Goal: Information Seeking & Learning: Understand process/instructions

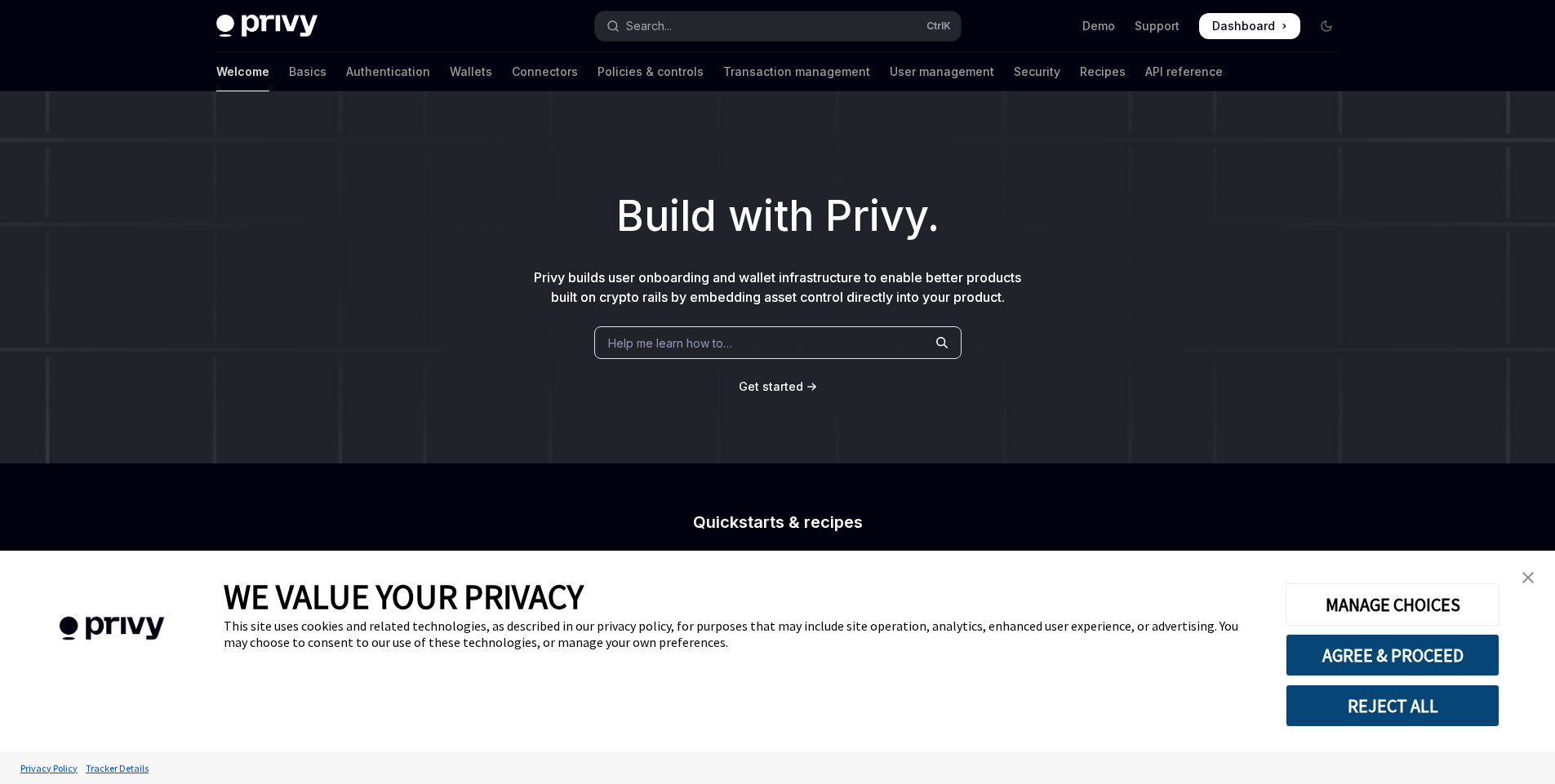
click at [685, 348] on span "Help me learn how to…" at bounding box center [670, 344] width 124 height 17
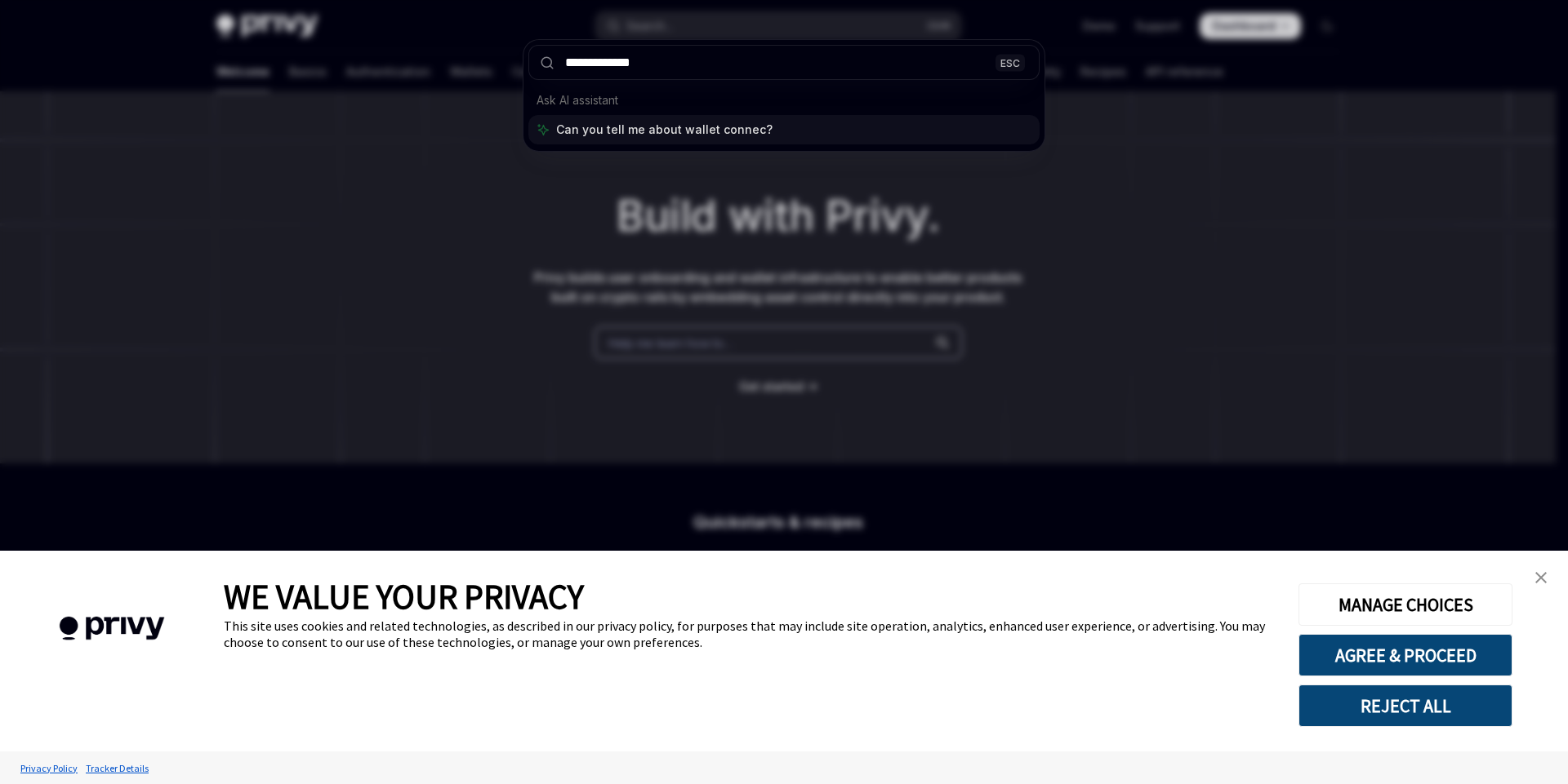
type input "**********"
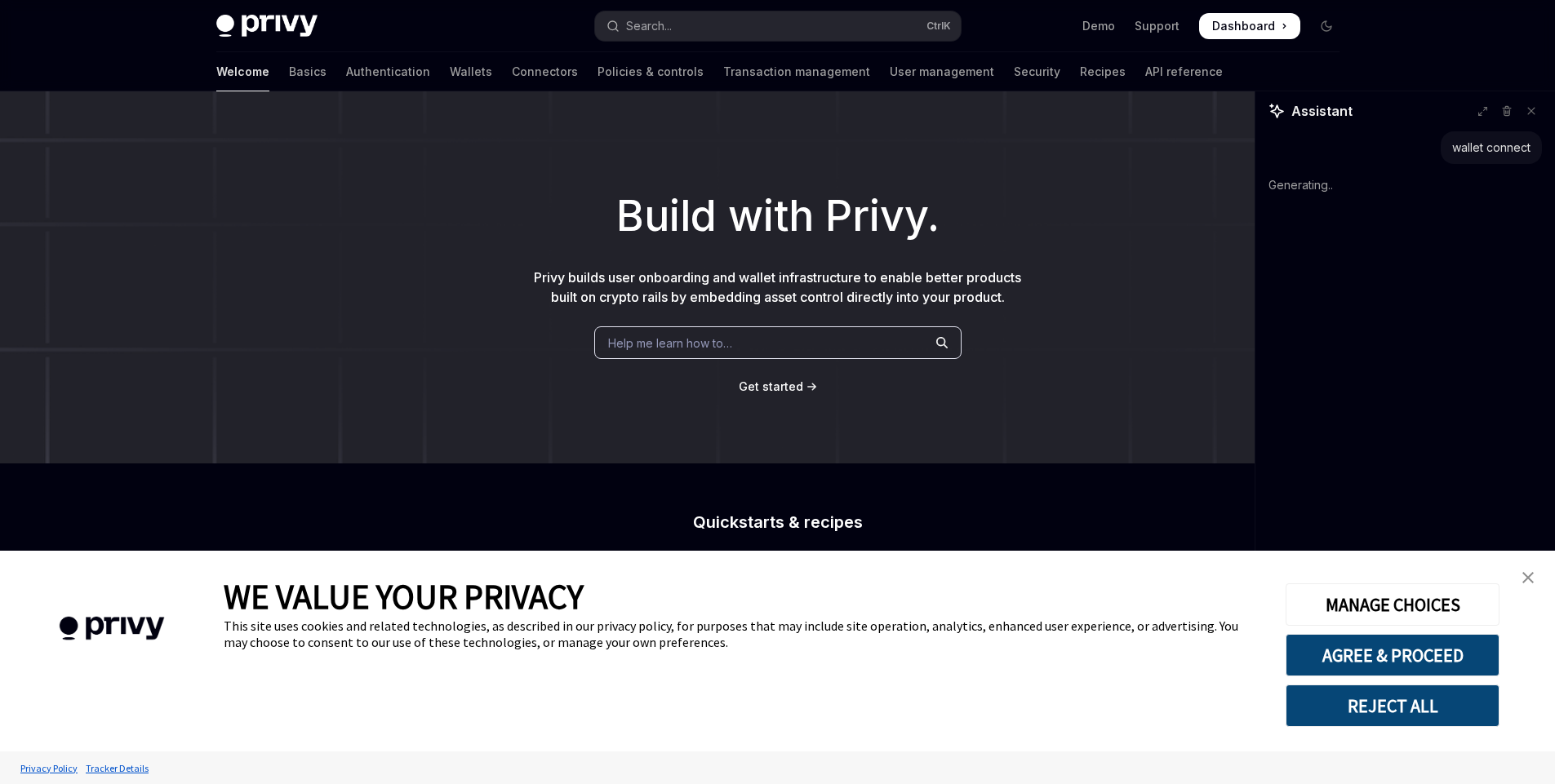
click at [1533, 577] on img "close banner" at bounding box center [1528, 578] width 11 height 11
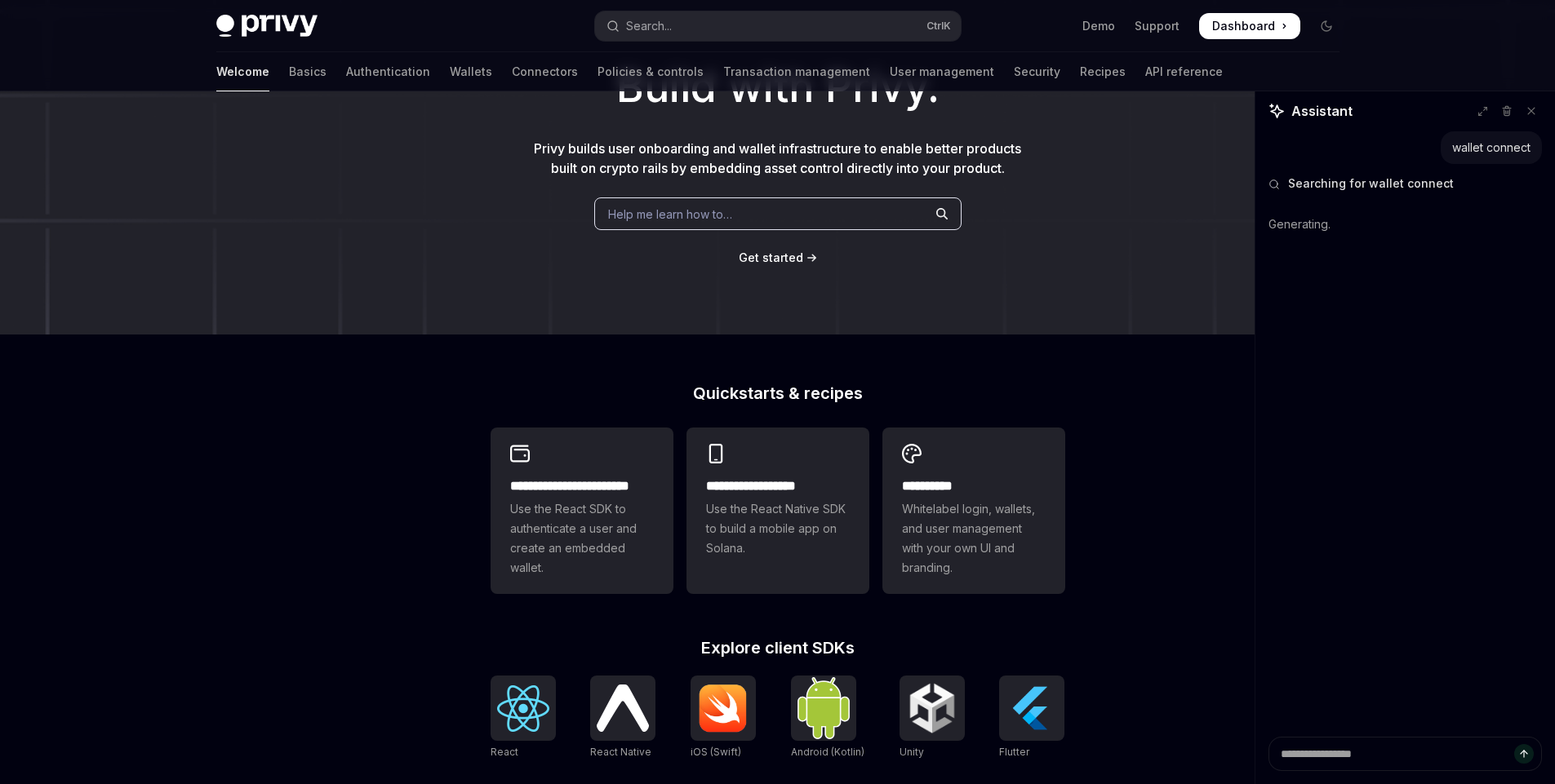
scroll to position [392, 0]
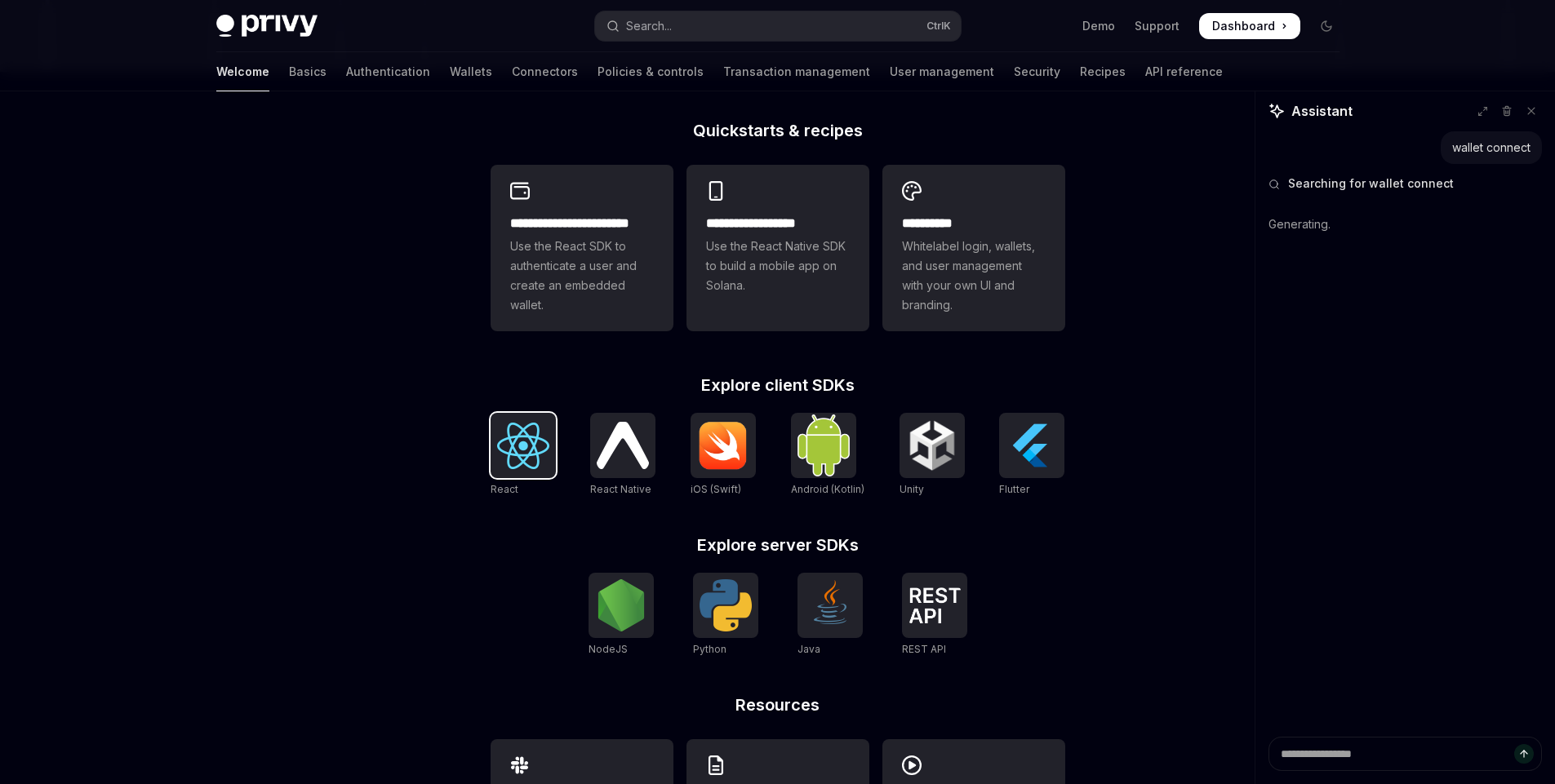
type textarea "*"
click at [525, 447] on img at bounding box center [523, 446] width 53 height 47
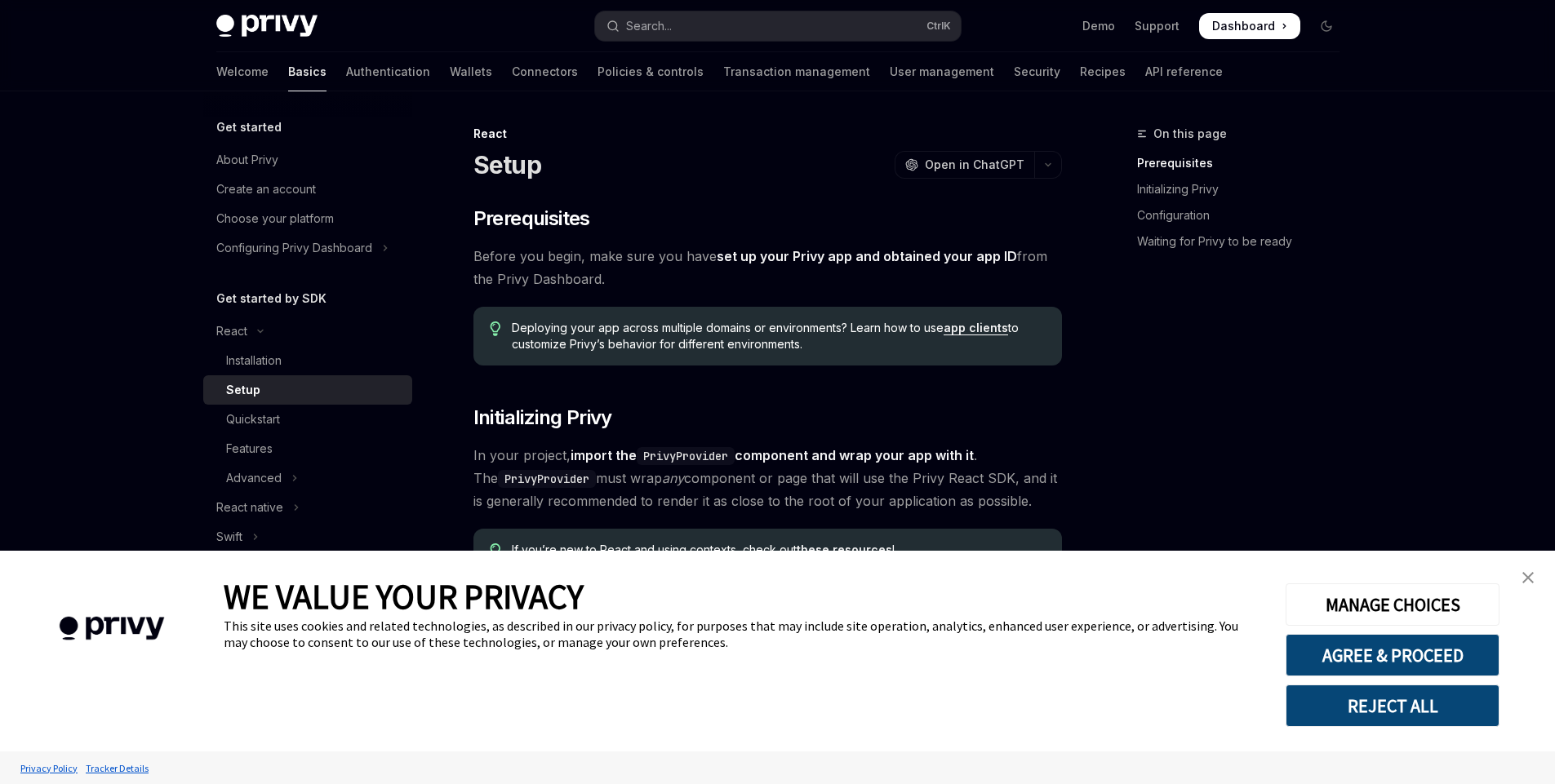
click at [1379, 709] on button "REJECT ALL" at bounding box center [1392, 706] width 214 height 42
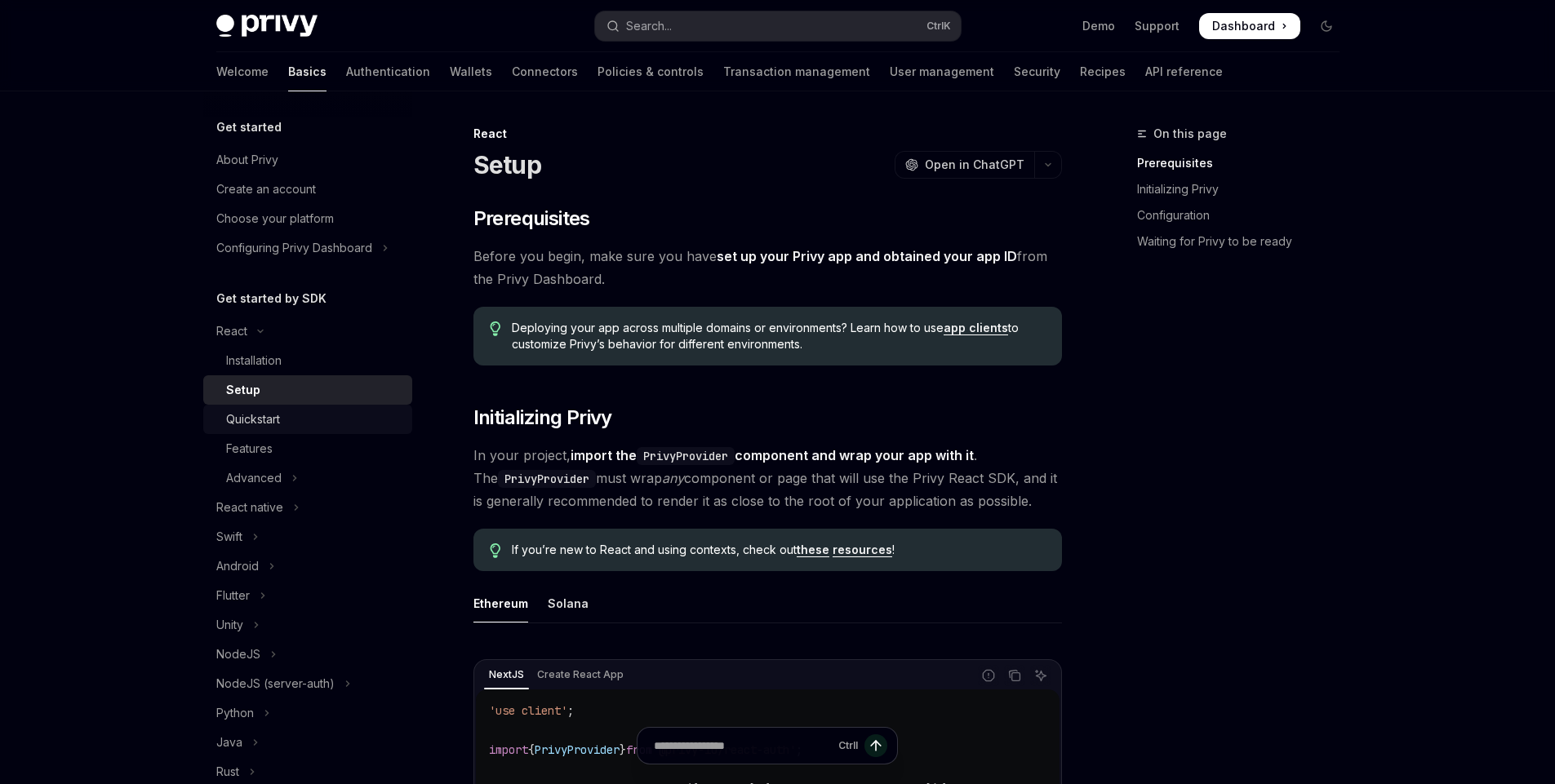
scroll to position [196, 0]
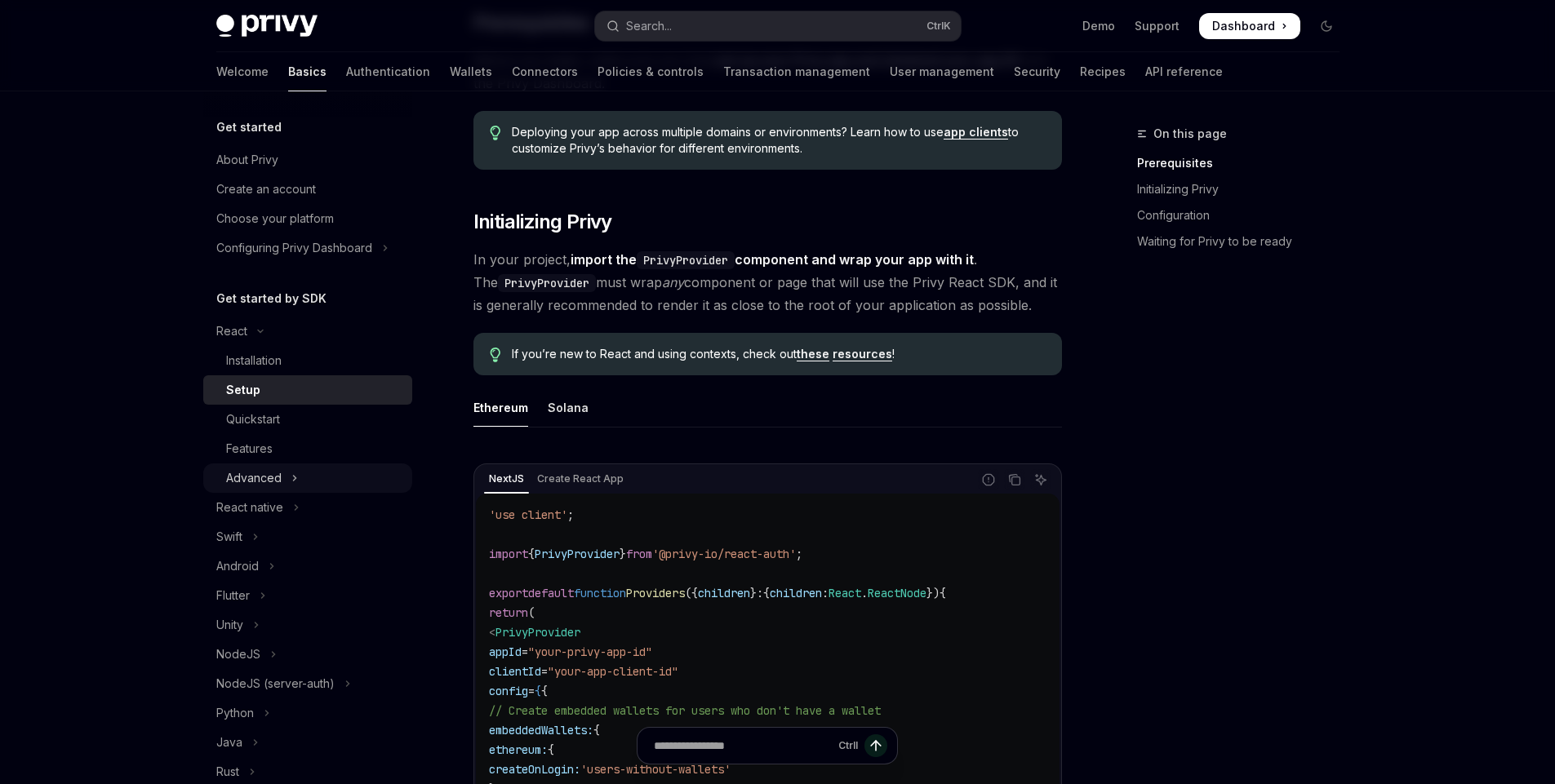
click at [291, 474] on icon "Toggle Advanced section" at bounding box center [294, 478] width 7 height 19
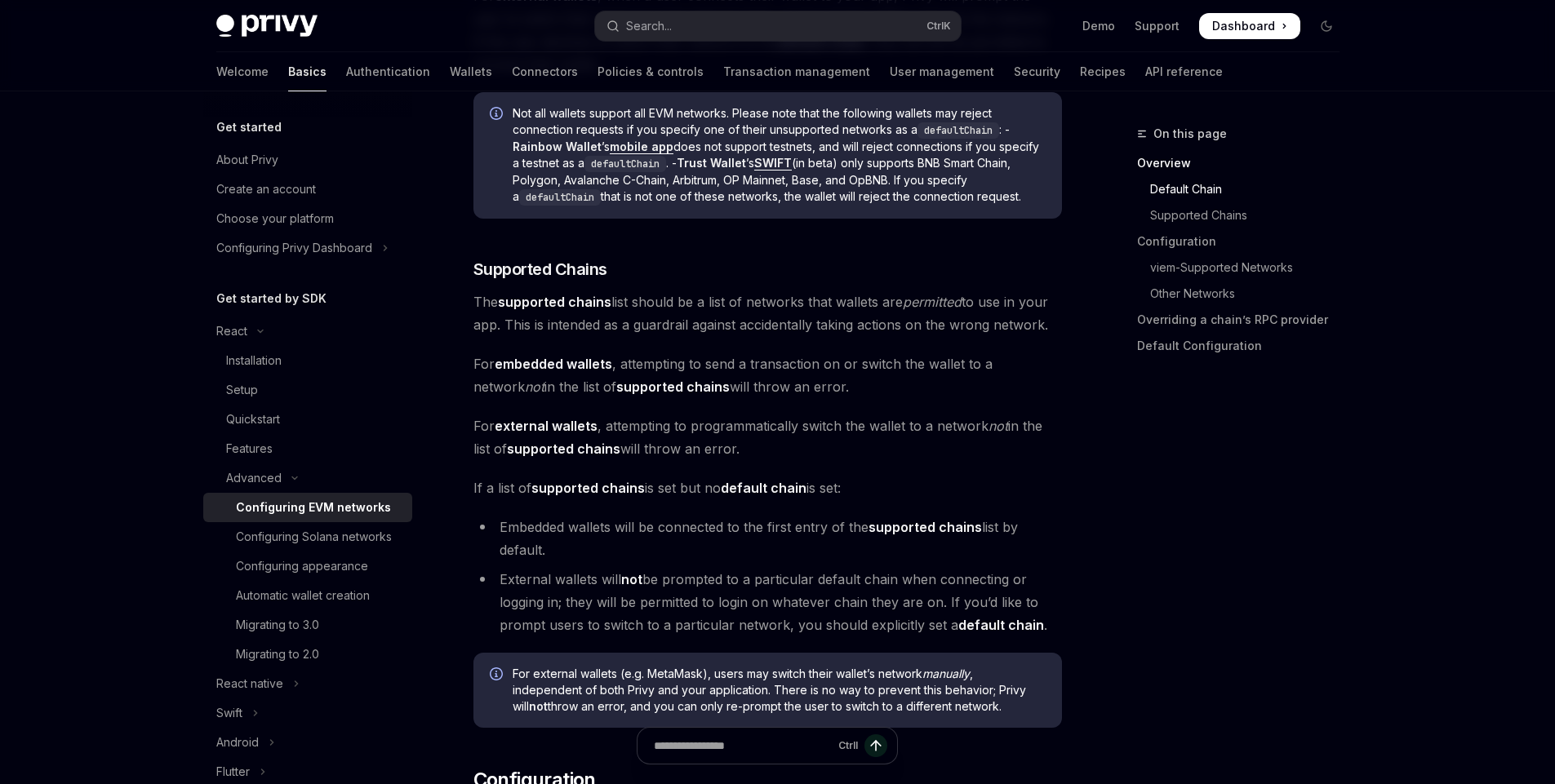
scroll to position [783, 0]
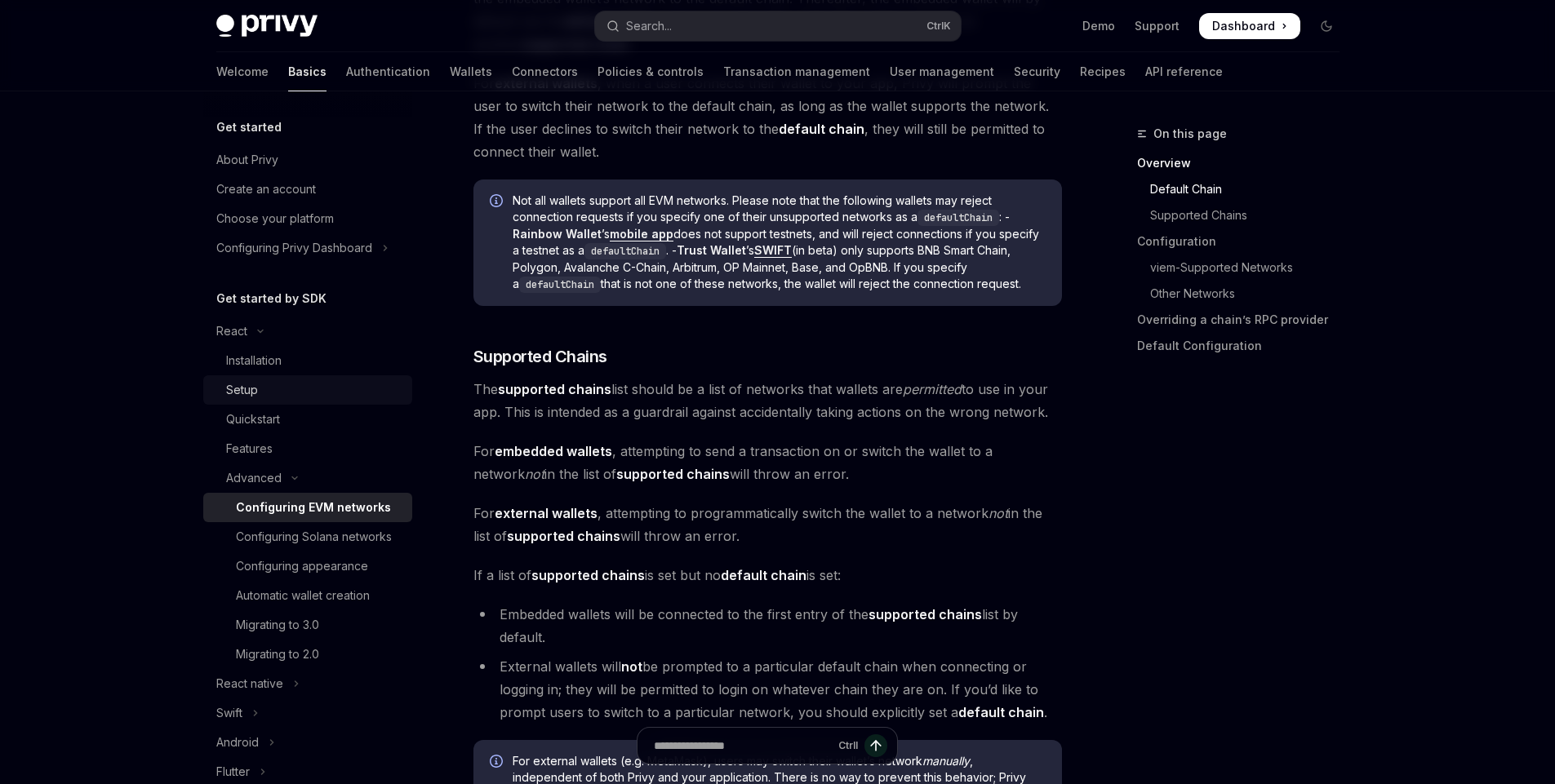
click at [274, 391] on div "Setup" at bounding box center [314, 390] width 176 height 19
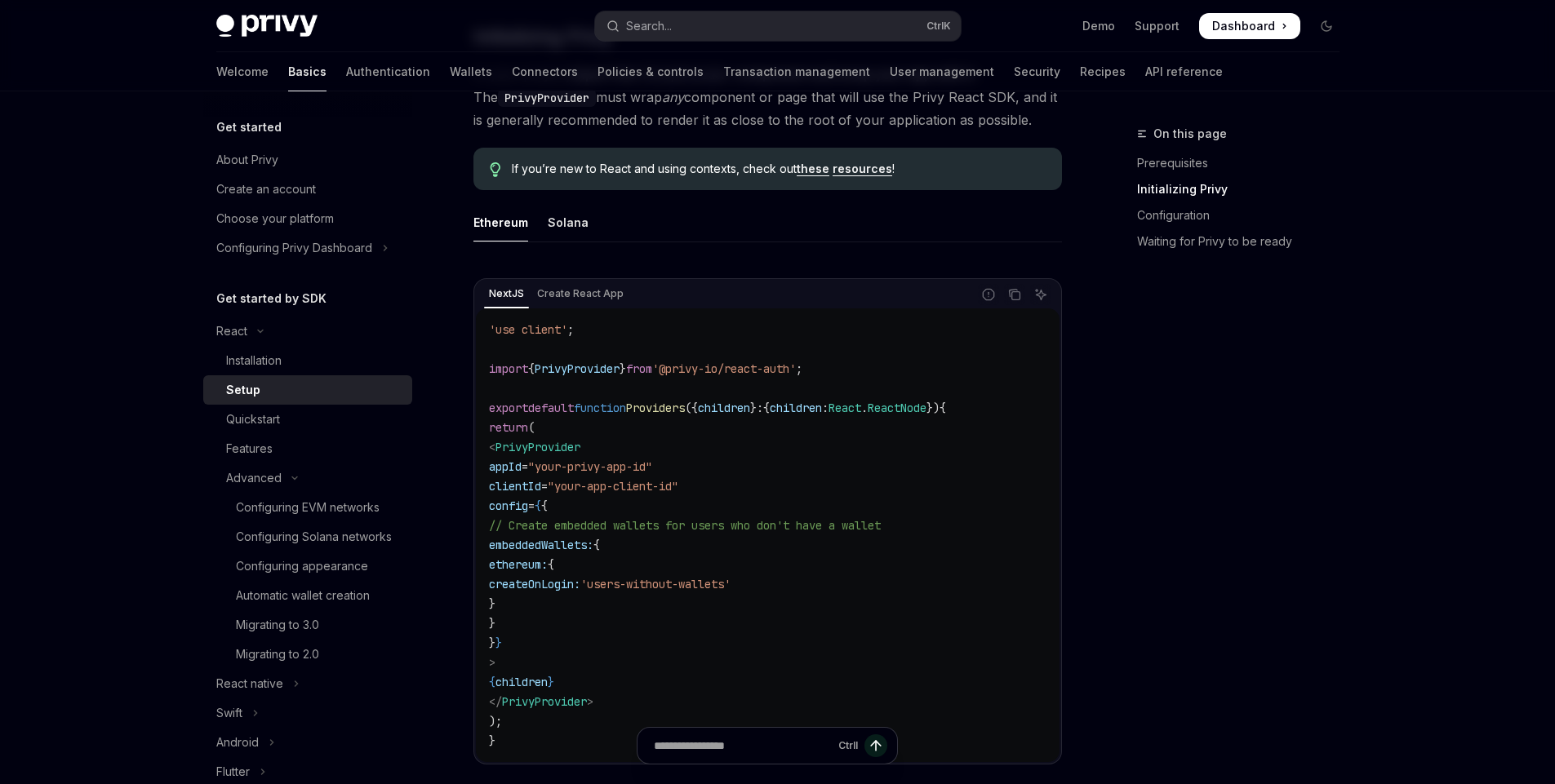
scroll to position [490, 0]
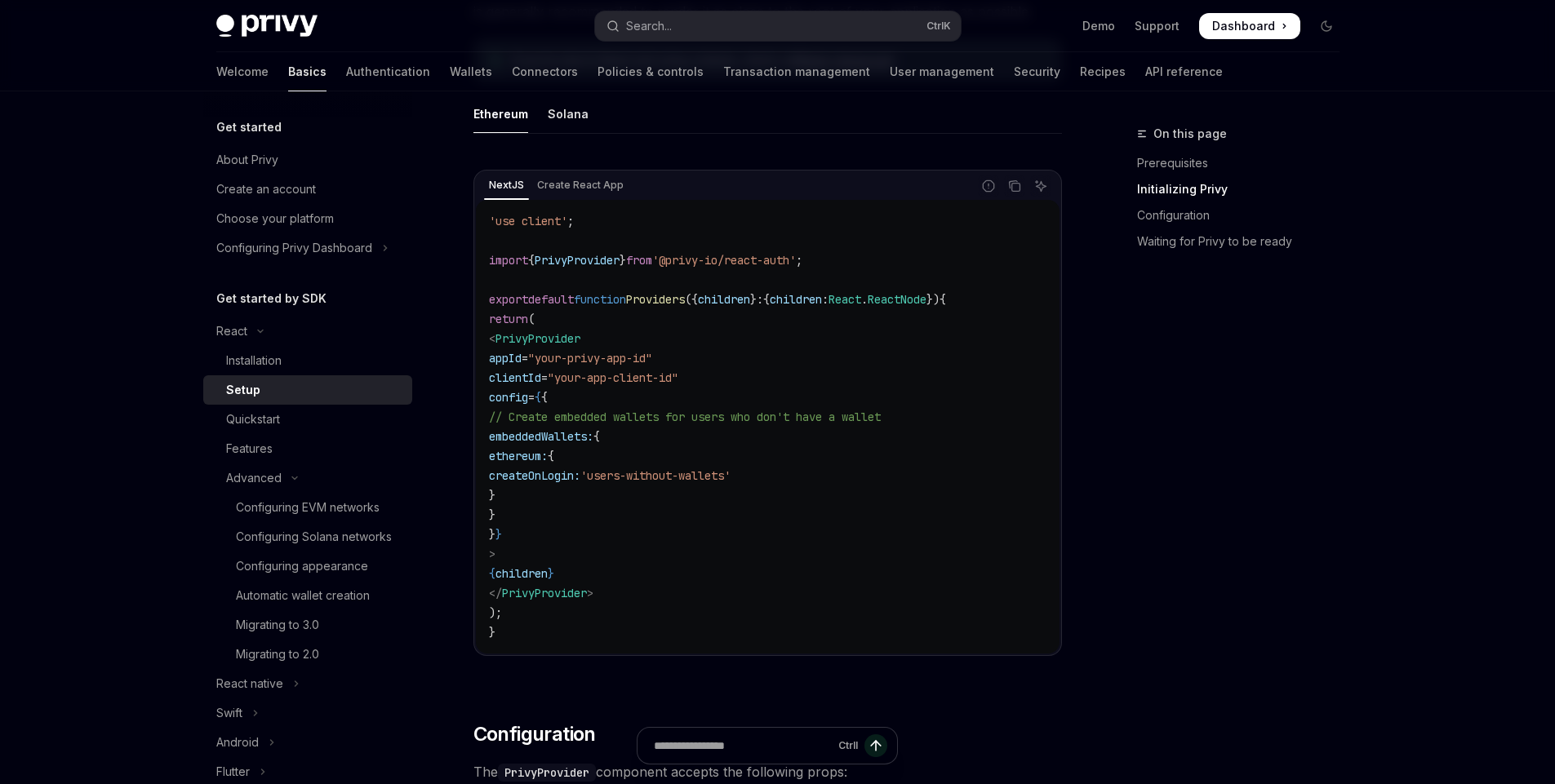
click at [621, 415] on span "// Create embedded wallets for users who don't have a wallet" at bounding box center [685, 416] width 392 height 14
drag, startPoint x: 621, startPoint y: 415, endPoint x: 939, endPoint y: 417, distance: 318.0
click at [881, 417] on span "// Create embedded wallets for users who don't have a wallet" at bounding box center [685, 416] width 392 height 14
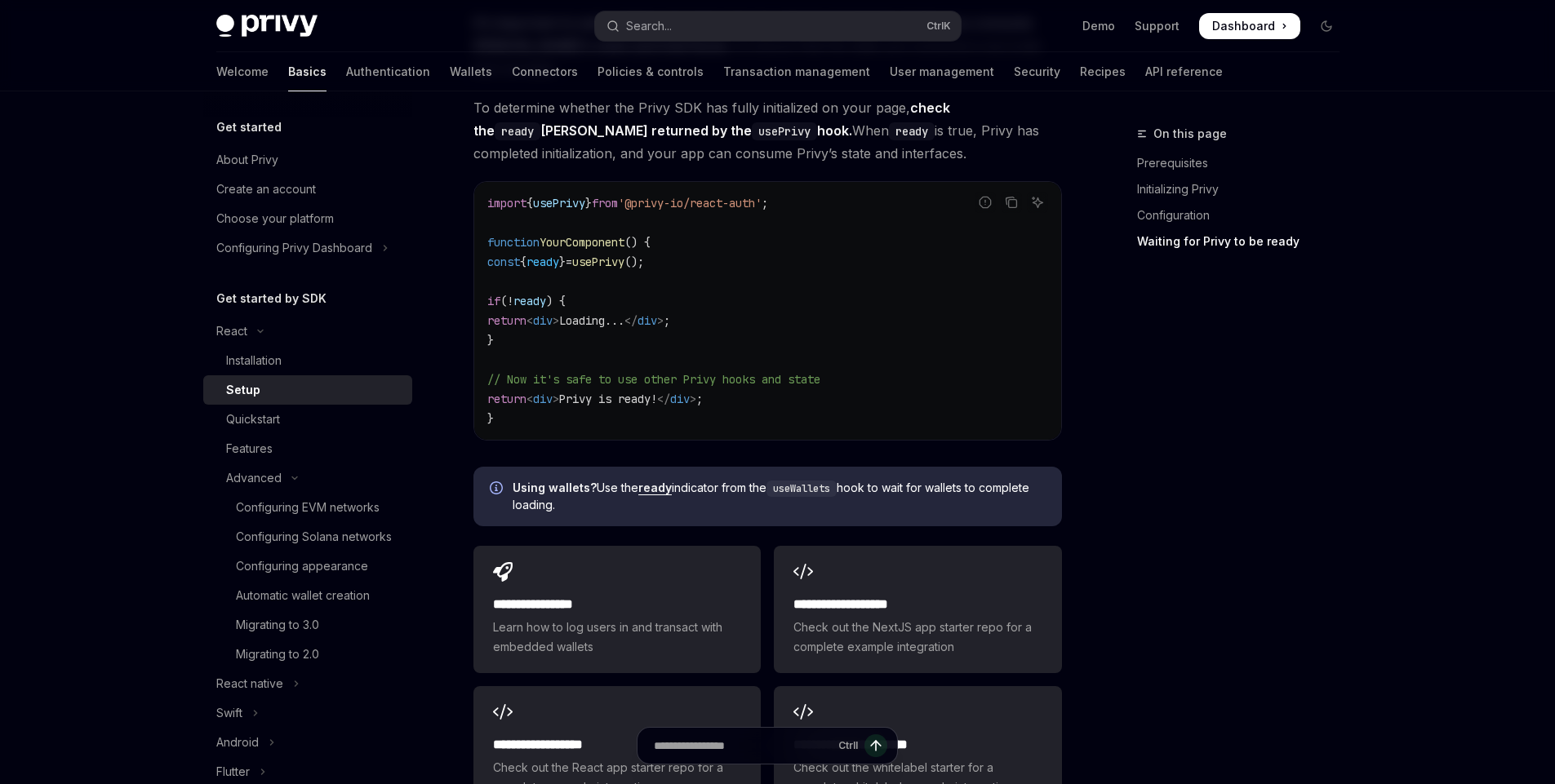
scroll to position [1861, 0]
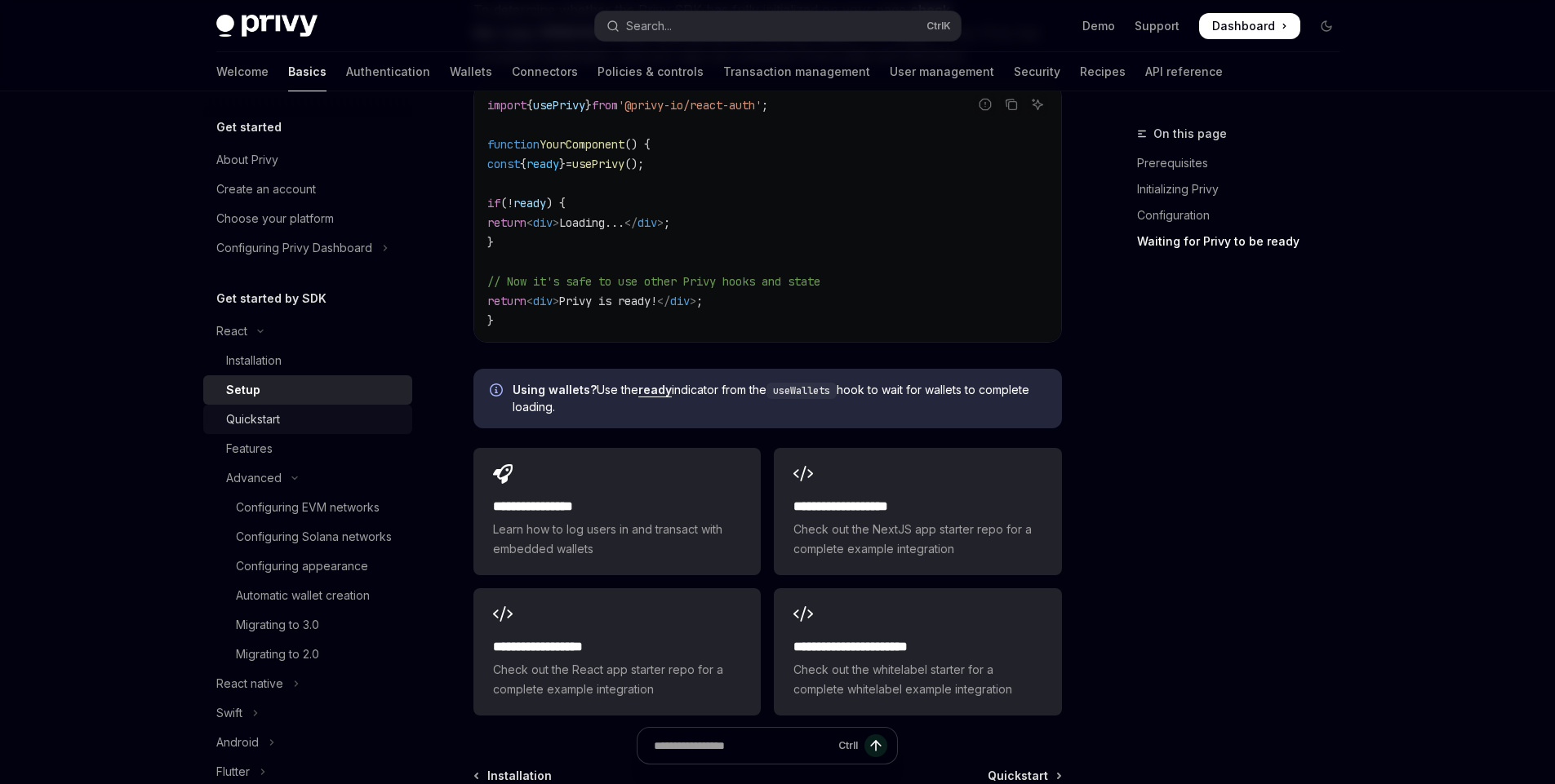
click at [258, 422] on div "Quickstart" at bounding box center [253, 419] width 54 height 19
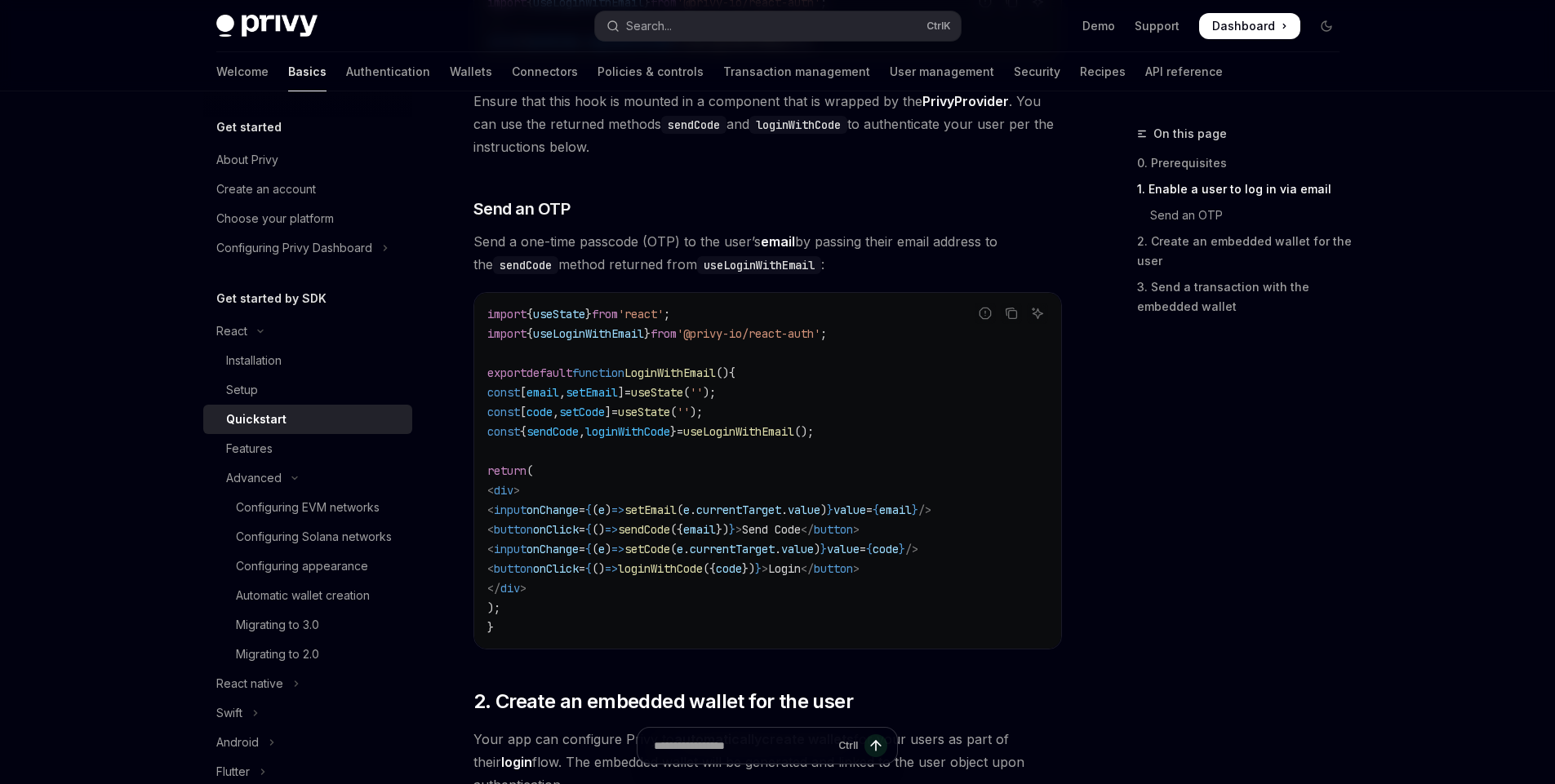
scroll to position [685, 0]
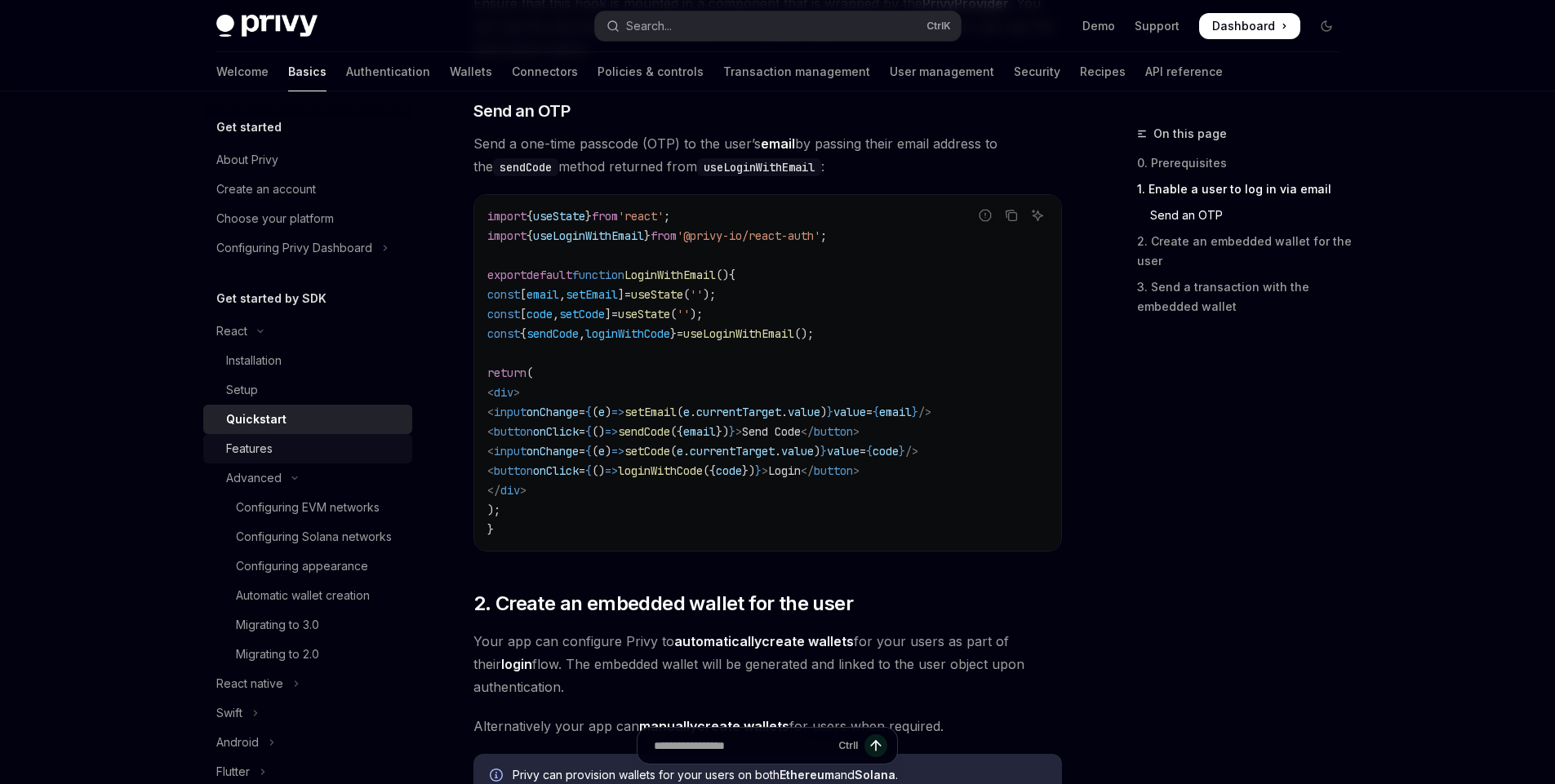
click at [279, 451] on div "Features" at bounding box center [314, 449] width 176 height 19
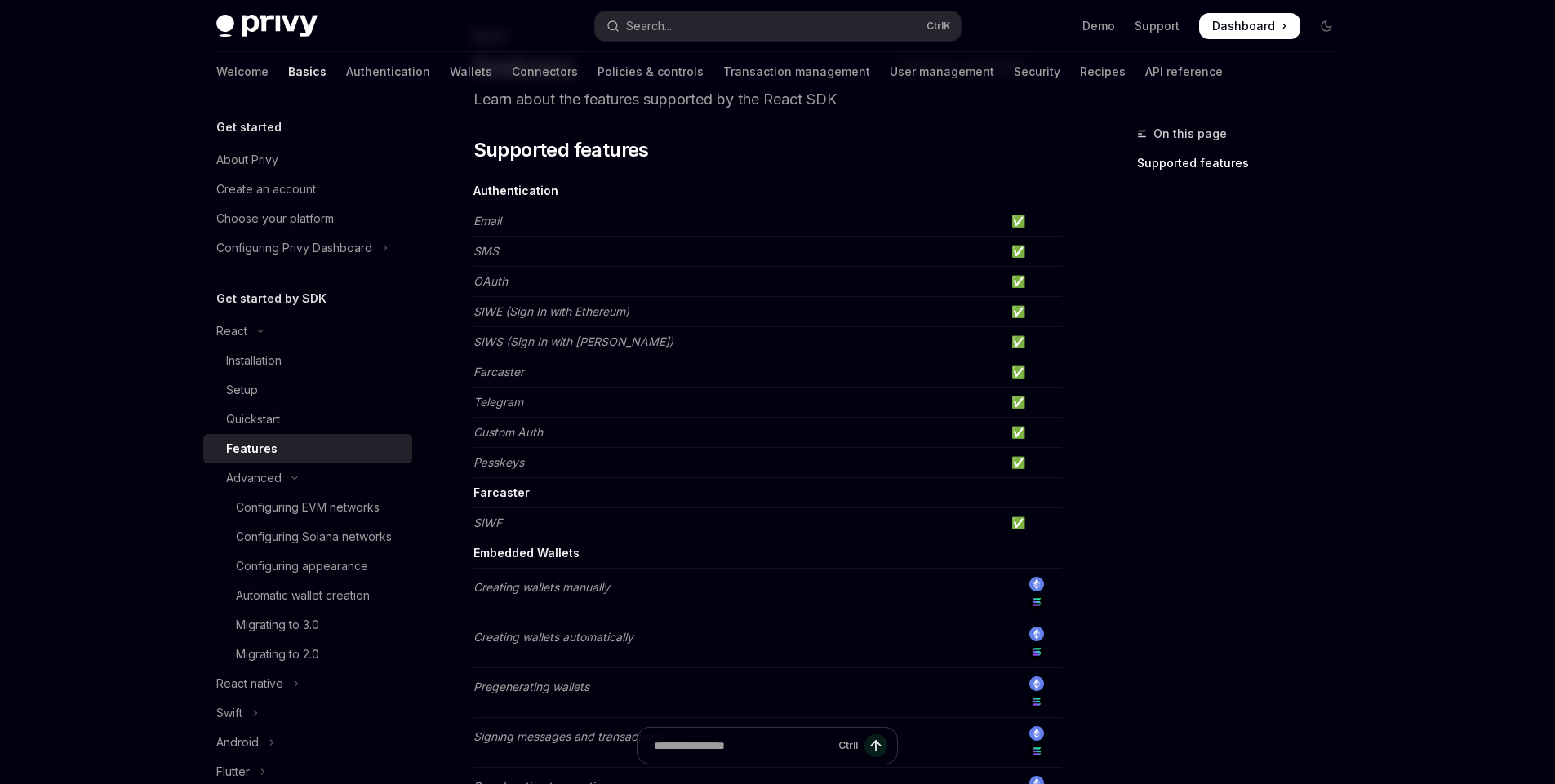
scroll to position [196, 0]
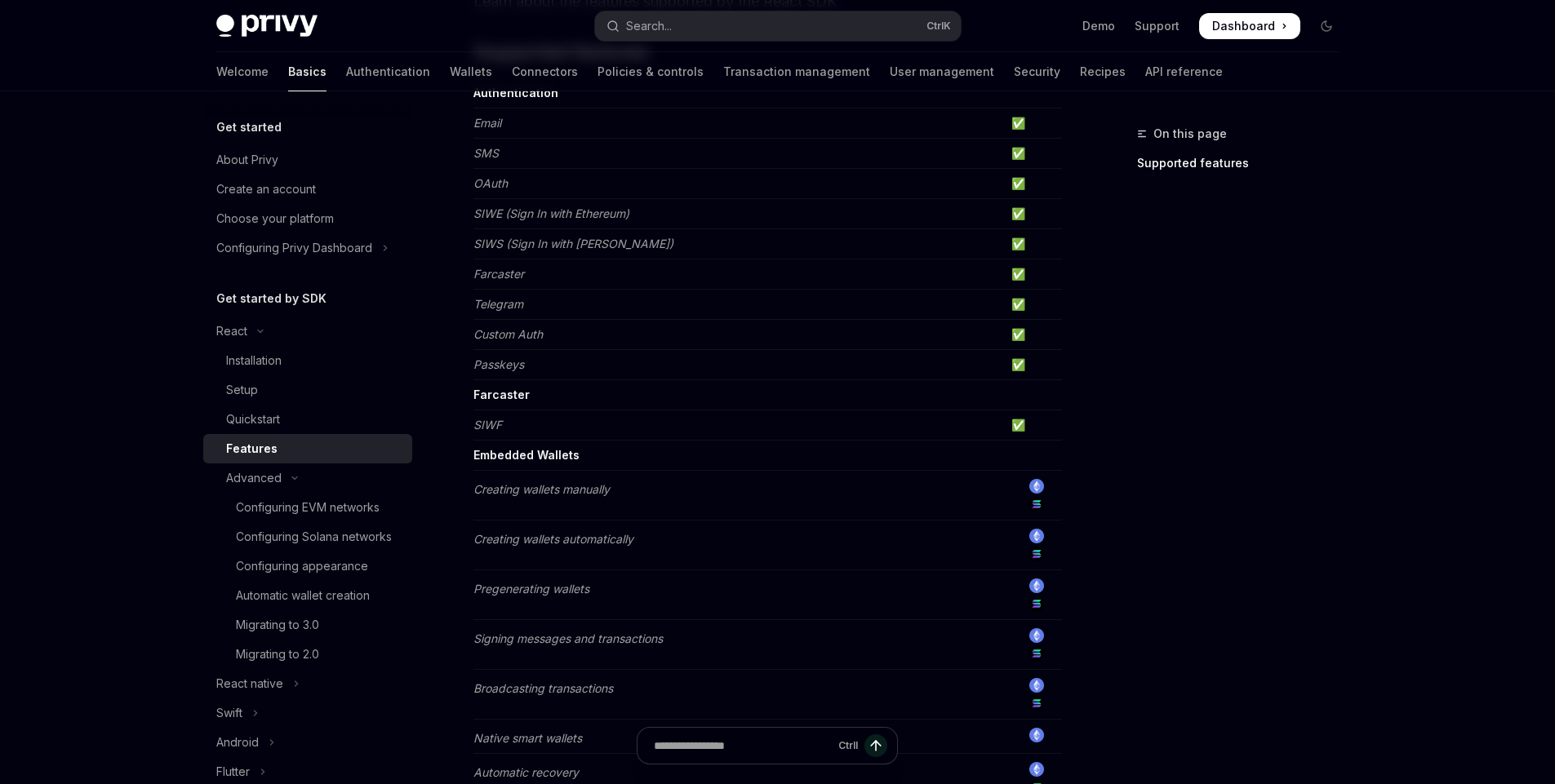
click at [495, 491] on em "Creating wallets manually" at bounding box center [541, 489] width 136 height 13
drag, startPoint x: 495, startPoint y: 491, endPoint x: 605, endPoint y: 489, distance: 110.0
click at [605, 489] on em "Creating wallets manually" at bounding box center [541, 489] width 136 height 13
click at [490, 455] on strong "Embedded Wallets" at bounding box center [526, 455] width 106 height 13
drag, startPoint x: 490, startPoint y: 455, endPoint x: 561, endPoint y: 456, distance: 71.0
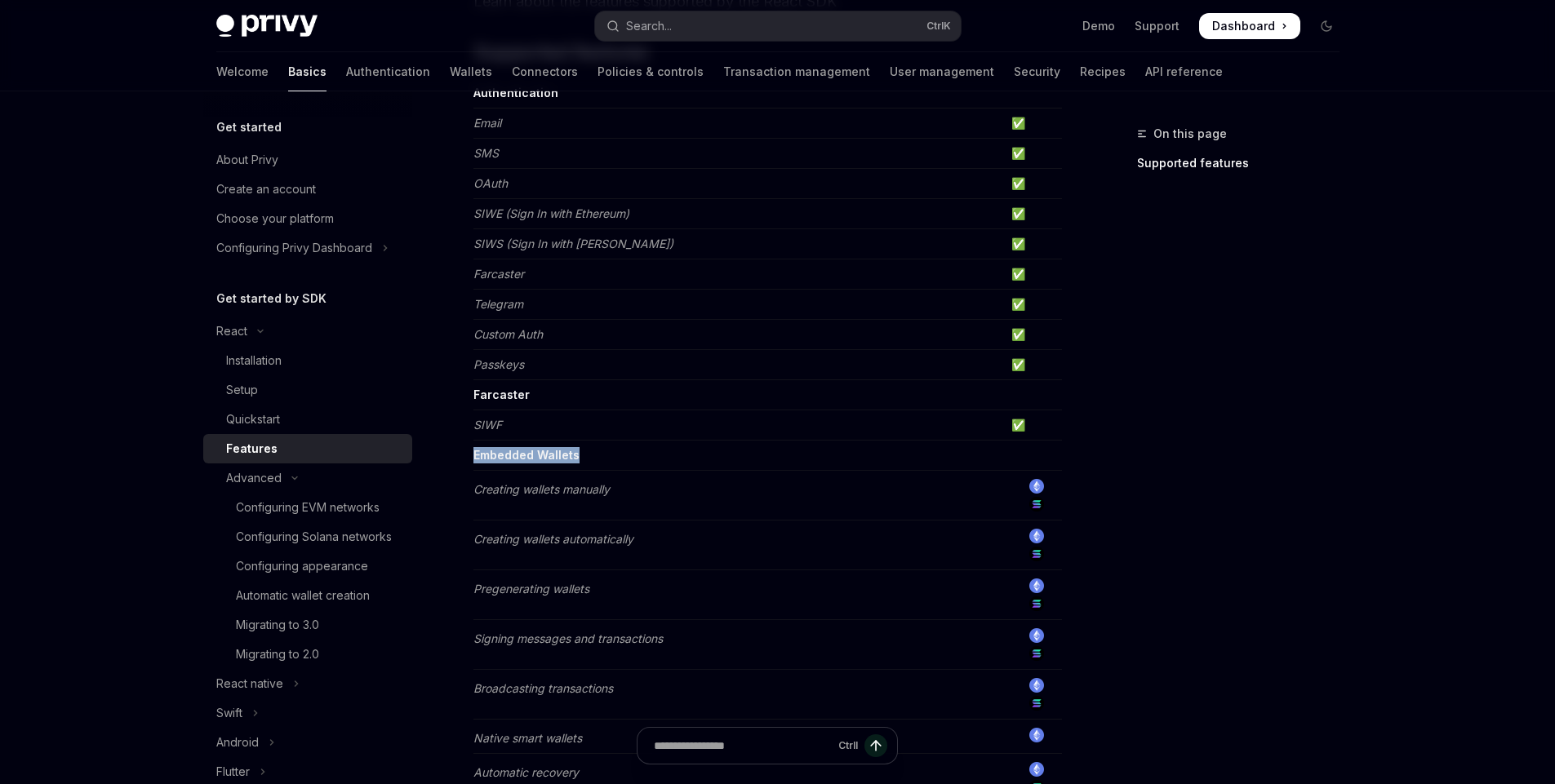
click at [561, 456] on strong "Embedded Wallets" at bounding box center [526, 455] width 106 height 13
click at [480, 421] on em "SIWF" at bounding box center [487, 425] width 29 height 13
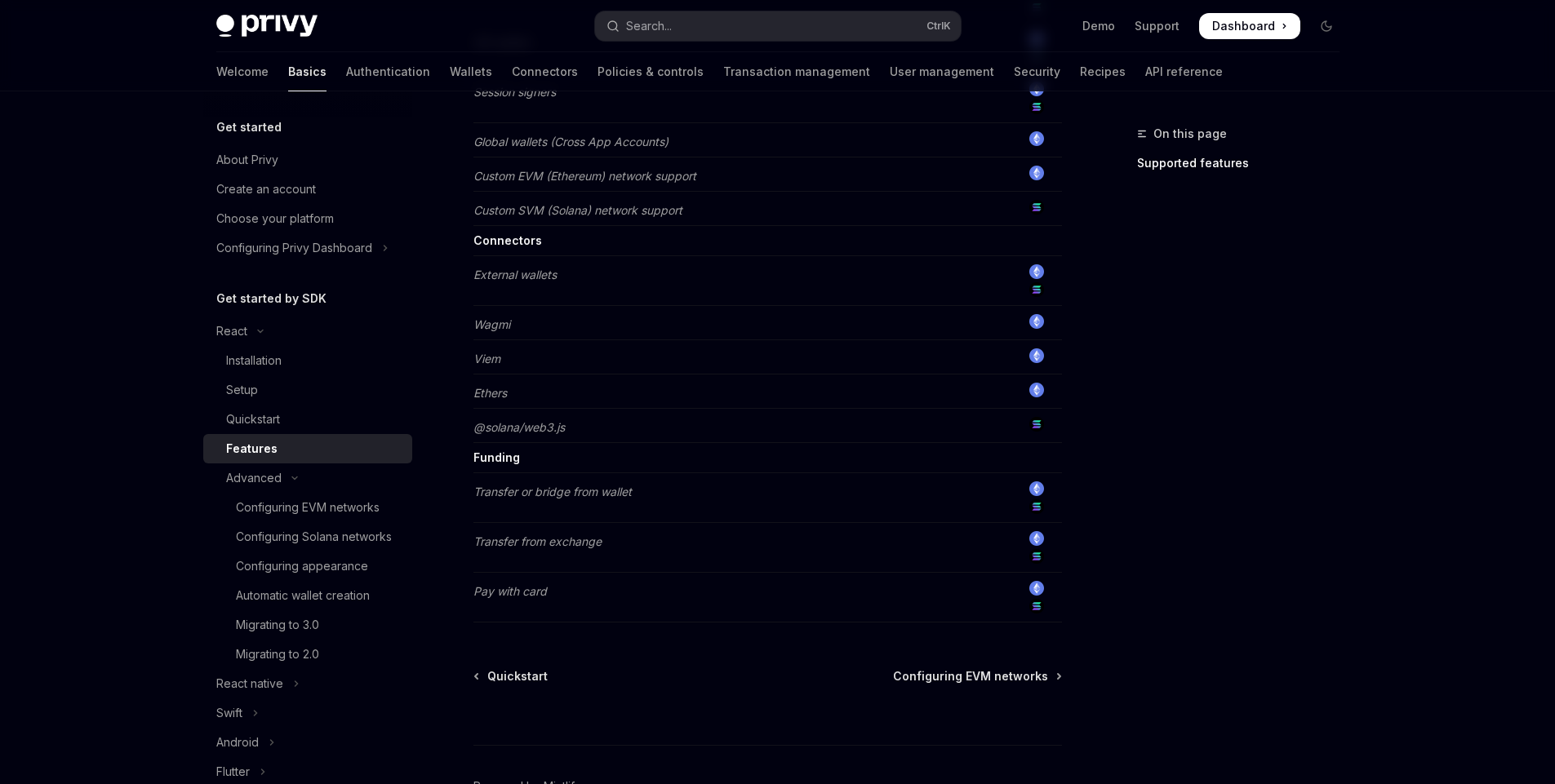
scroll to position [1273, 0]
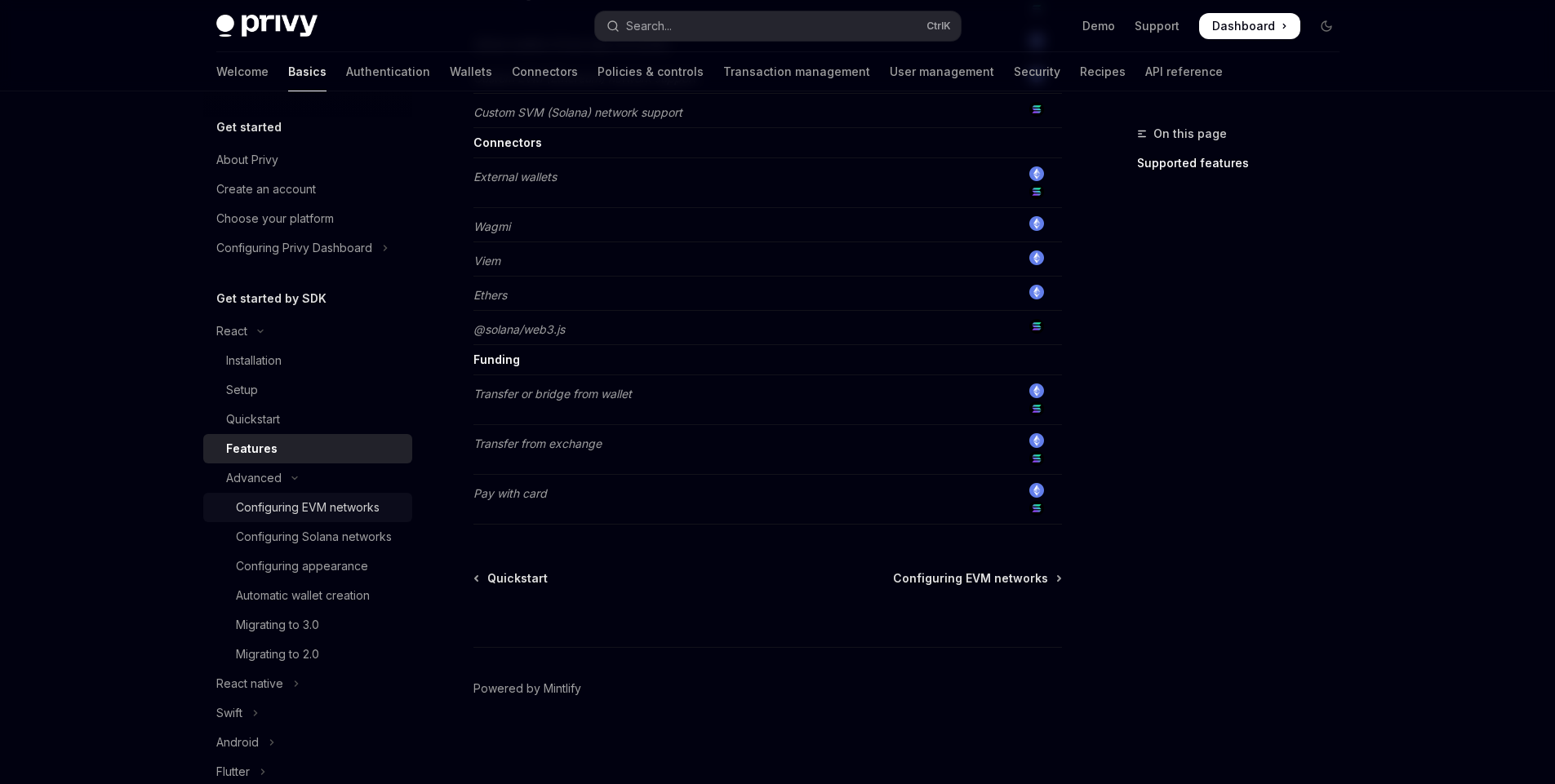
click at [290, 509] on div "Configuring EVM networks" at bounding box center [307, 507] width 144 height 19
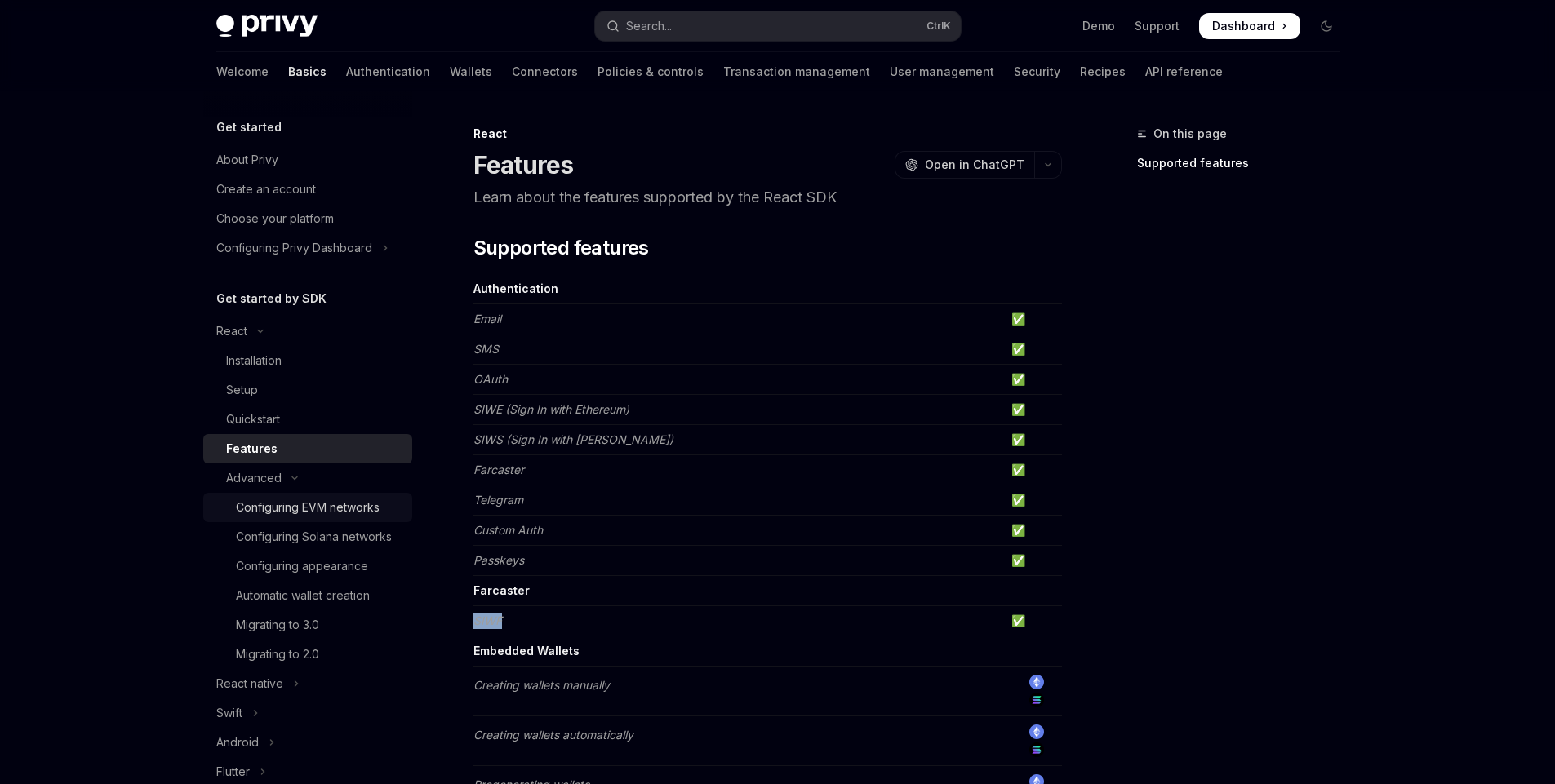
type textarea "*"
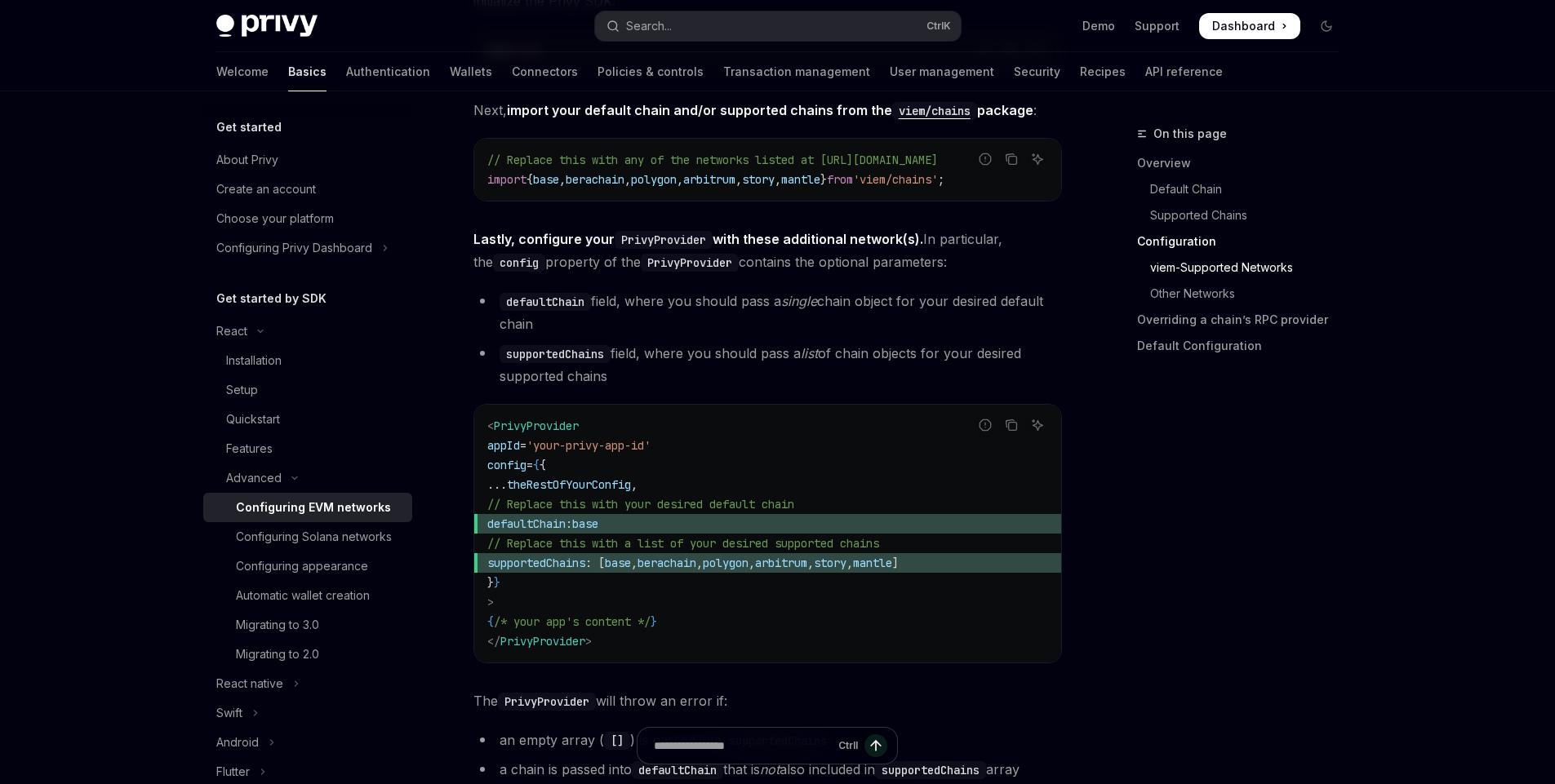
scroll to position [2056, 0]
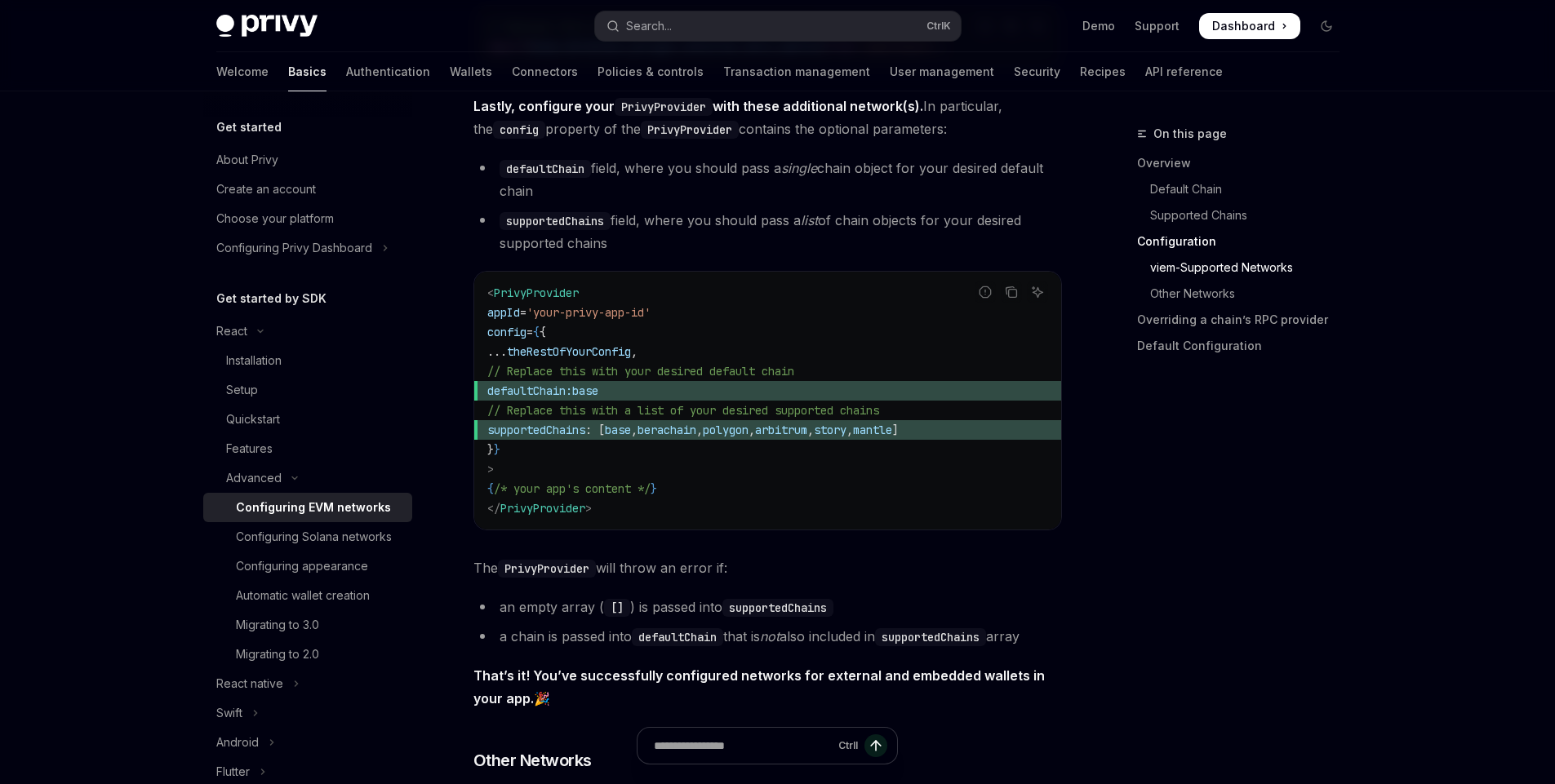
click at [571, 397] on span "defaultChain:" at bounding box center [530, 391] width 85 height 14
drag, startPoint x: 571, startPoint y: 397, endPoint x: 651, endPoint y: 397, distance: 80.0
click at [651, 397] on span "defaultChain: base" at bounding box center [768, 391] width 561 height 19
click at [565, 437] on span "supportedChains" at bounding box center [536, 430] width 98 height 14
drag, startPoint x: 565, startPoint y: 437, endPoint x: 642, endPoint y: 438, distance: 77.0
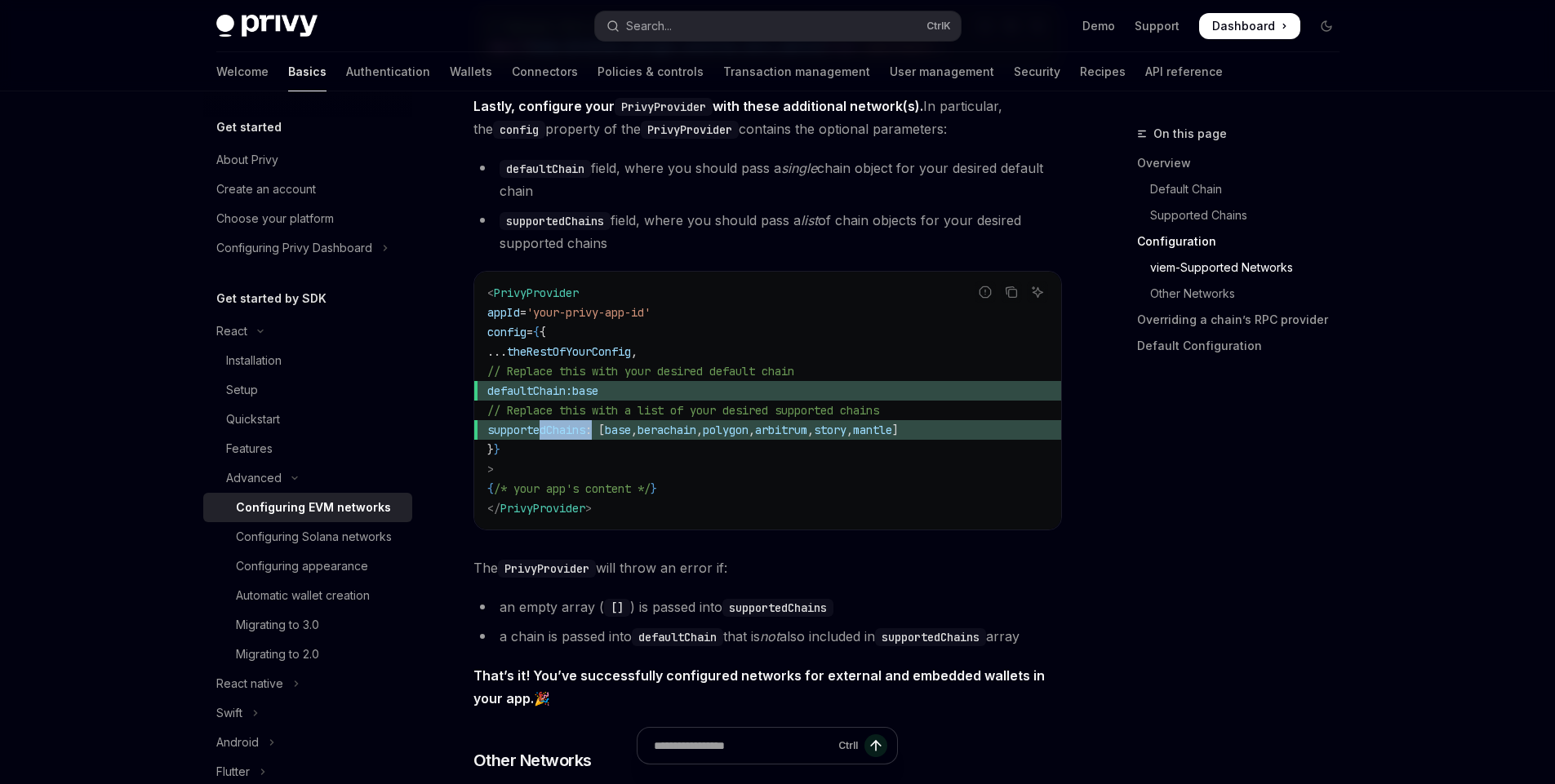
click at [585, 437] on span "supportedChains" at bounding box center [536, 430] width 98 height 14
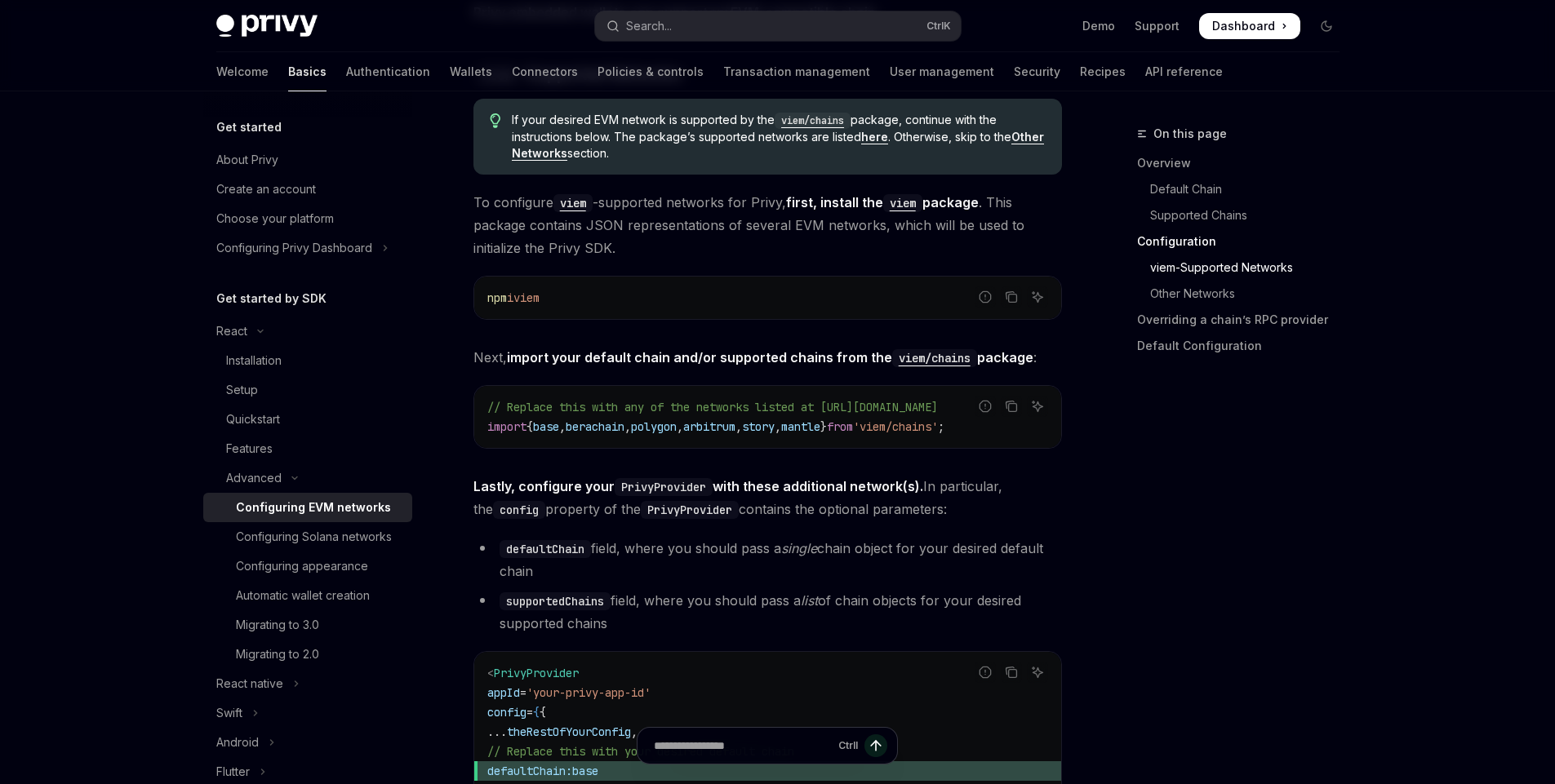
scroll to position [1665, 0]
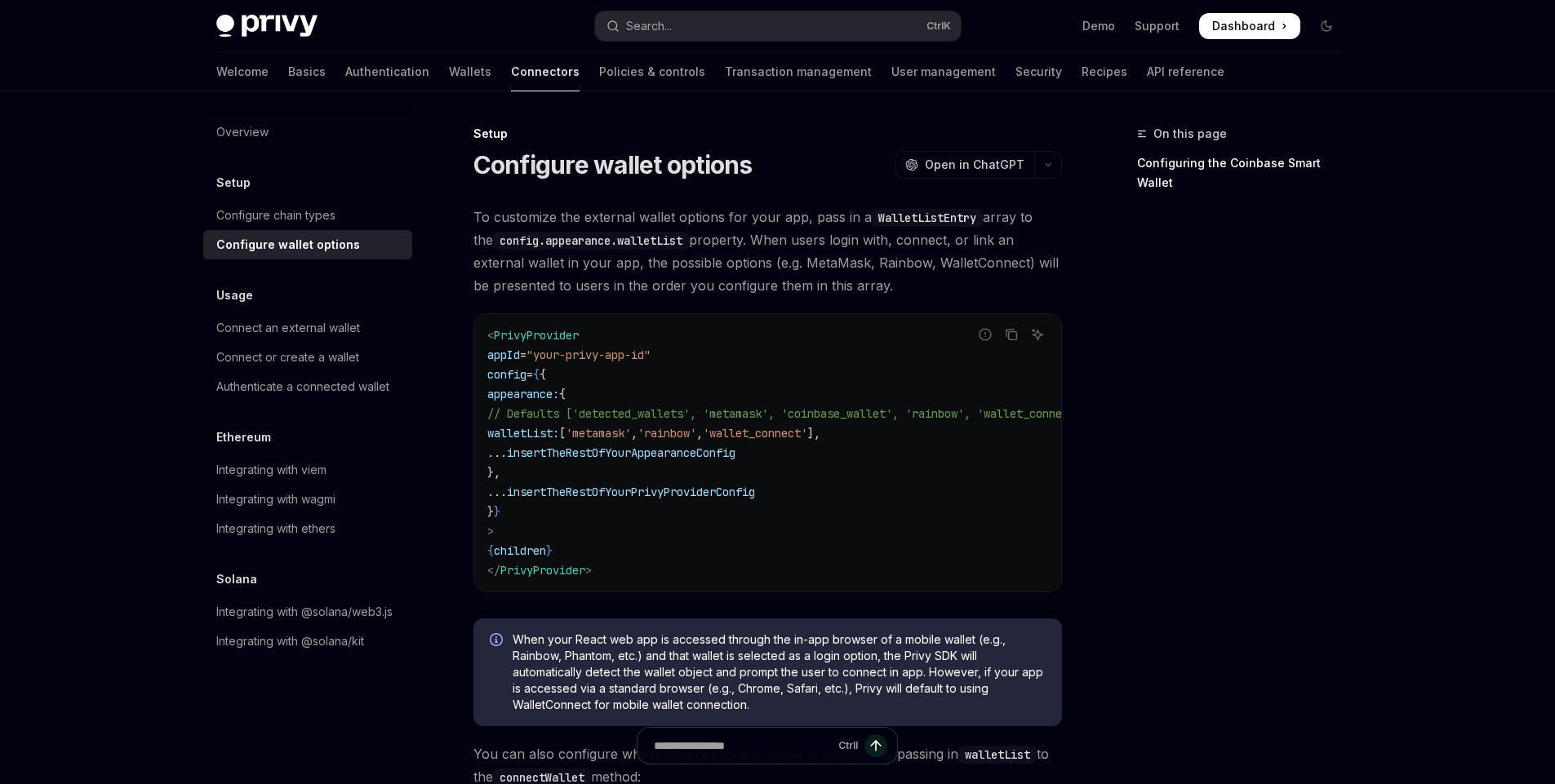
click at [631, 437] on span "'metamask'" at bounding box center [598, 433] width 65 height 14
drag, startPoint x: 645, startPoint y: 437, endPoint x: 841, endPoint y: 435, distance: 196.0
click at [821, 435] on span "walletList: [ 'metamask' , 'rainbow' , 'wallet_connect' ]," at bounding box center [654, 433] width 333 height 14
click at [554, 429] on span "walletList:" at bounding box center [523, 433] width 72 height 14
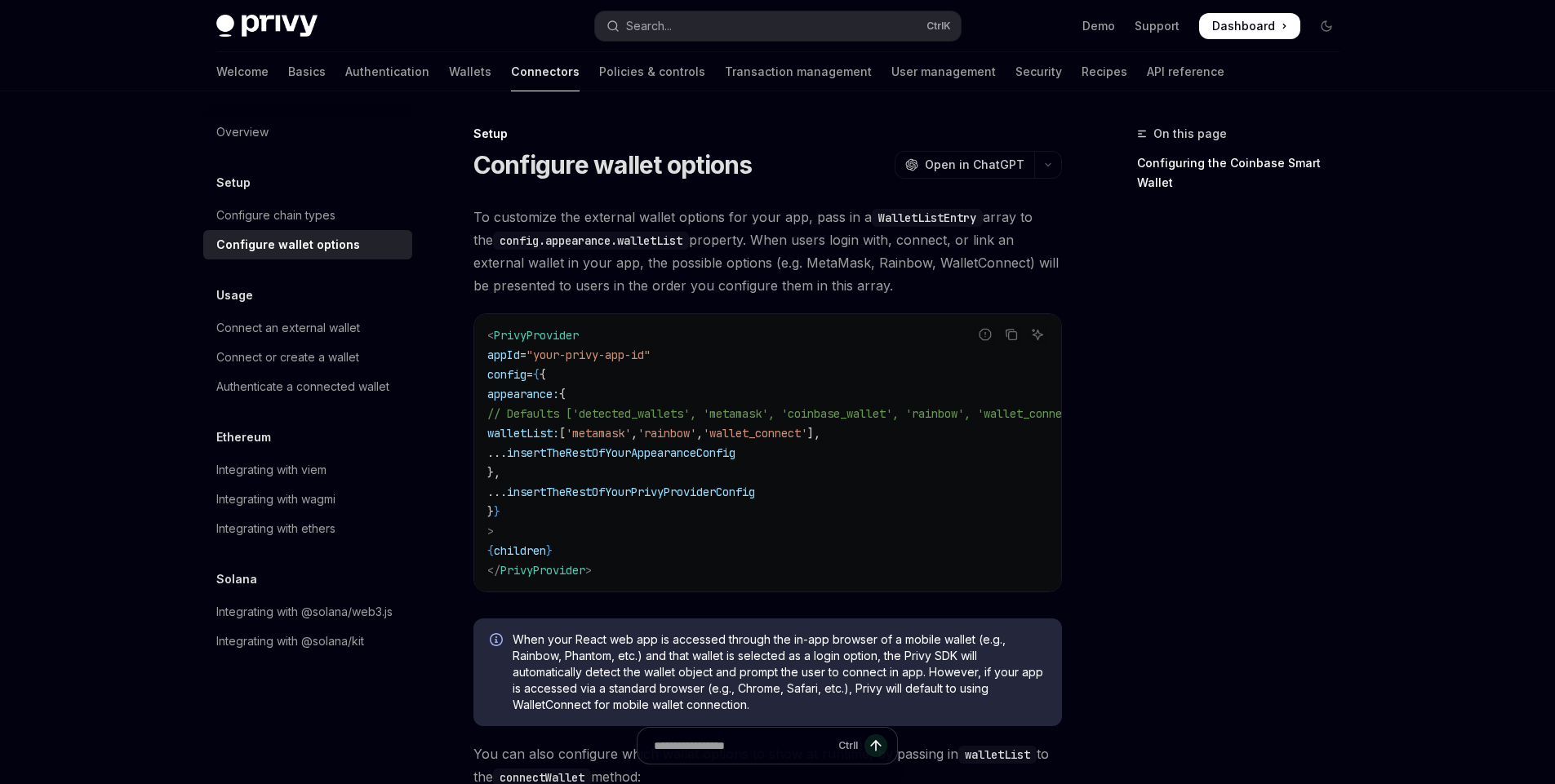
click at [631, 440] on span "'metamask'" at bounding box center [598, 433] width 65 height 14
drag, startPoint x: 650, startPoint y: 440, endPoint x: 861, endPoint y: 437, distance: 211.0
click at [821, 437] on span "walletList: [ 'metamask' , 'rainbow' , 'wallet_connect' ]," at bounding box center [654, 433] width 333 height 14
click at [570, 416] on span "// Defaults ['detected_wallets', 'metamask', 'coinbase_wallet', 'rainbow', 'wal…" at bounding box center [787, 414] width 600 height 14
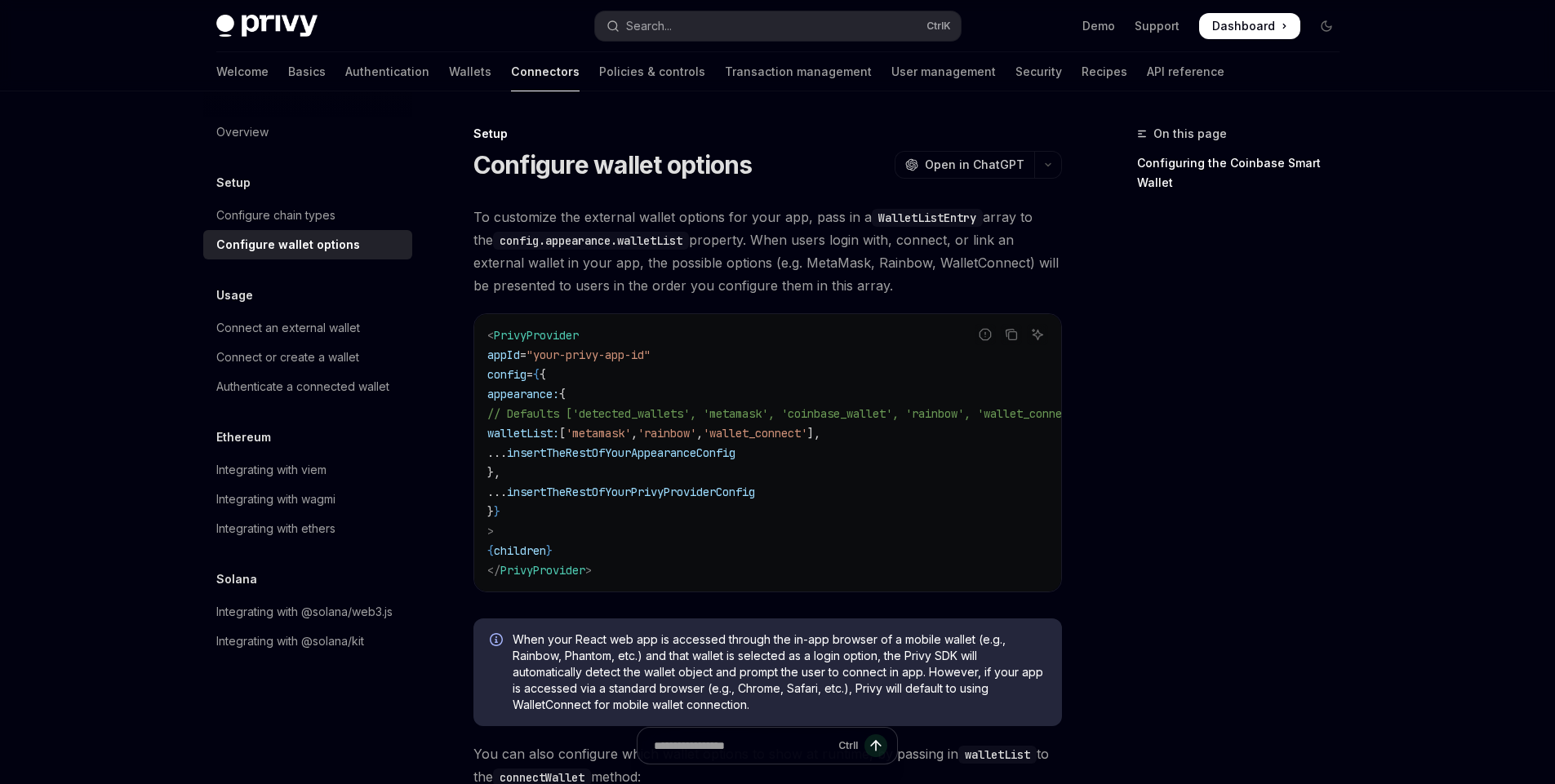
click at [673, 416] on span "// Defaults ['detected_wallets', 'metamask', 'coinbase_wallet', 'rainbow', 'wal…" at bounding box center [787, 414] width 600 height 14
click at [631, 433] on span "'metamask'" at bounding box center [598, 433] width 65 height 14
drag, startPoint x: 650, startPoint y: 433, endPoint x: 823, endPoint y: 433, distance: 173.0
click at [821, 433] on span "walletList: [ 'metamask' , 'rainbow' , 'wallet_connect' ]," at bounding box center [654, 433] width 333 height 14
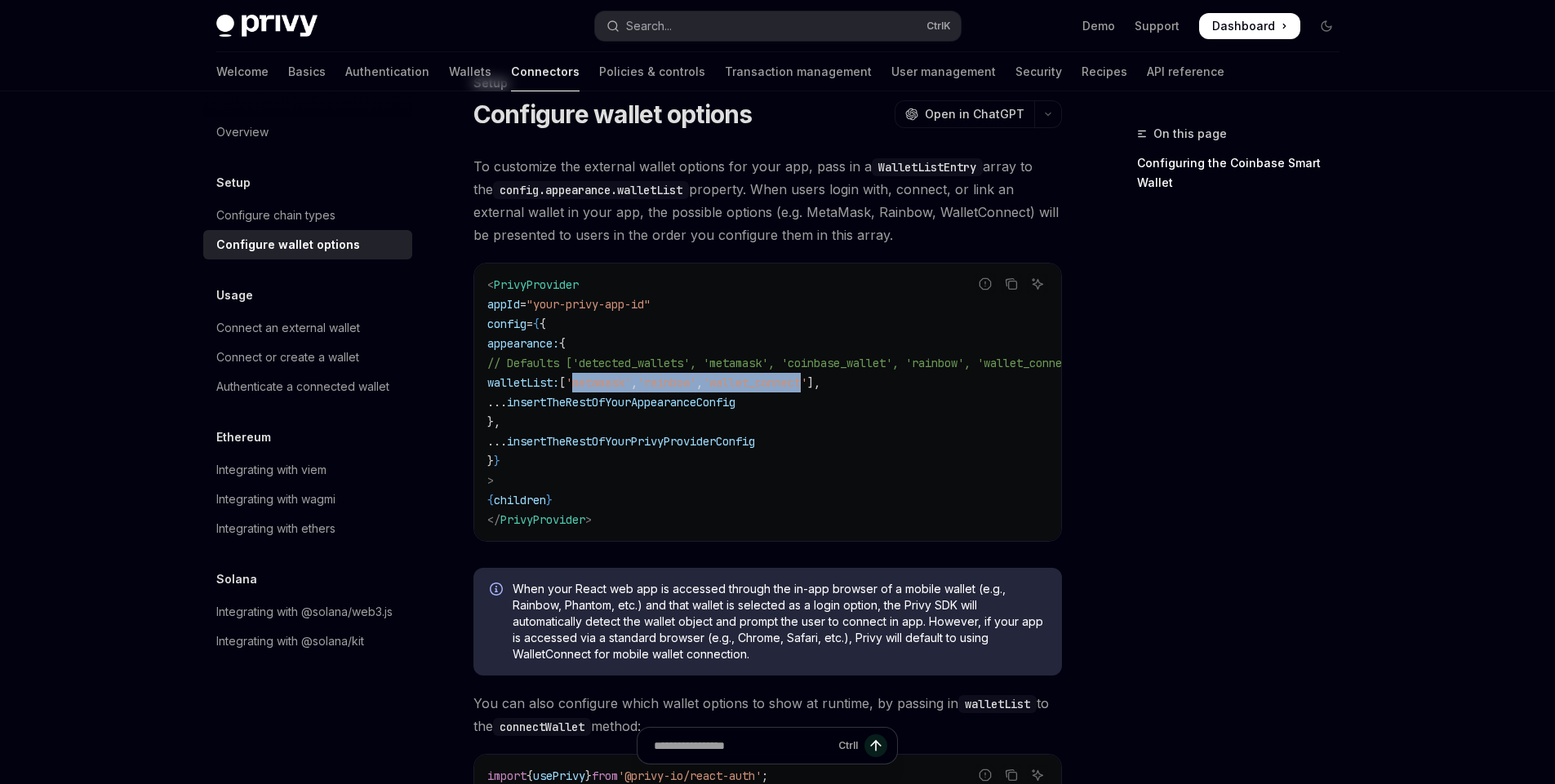
scroll to position [98, 0]
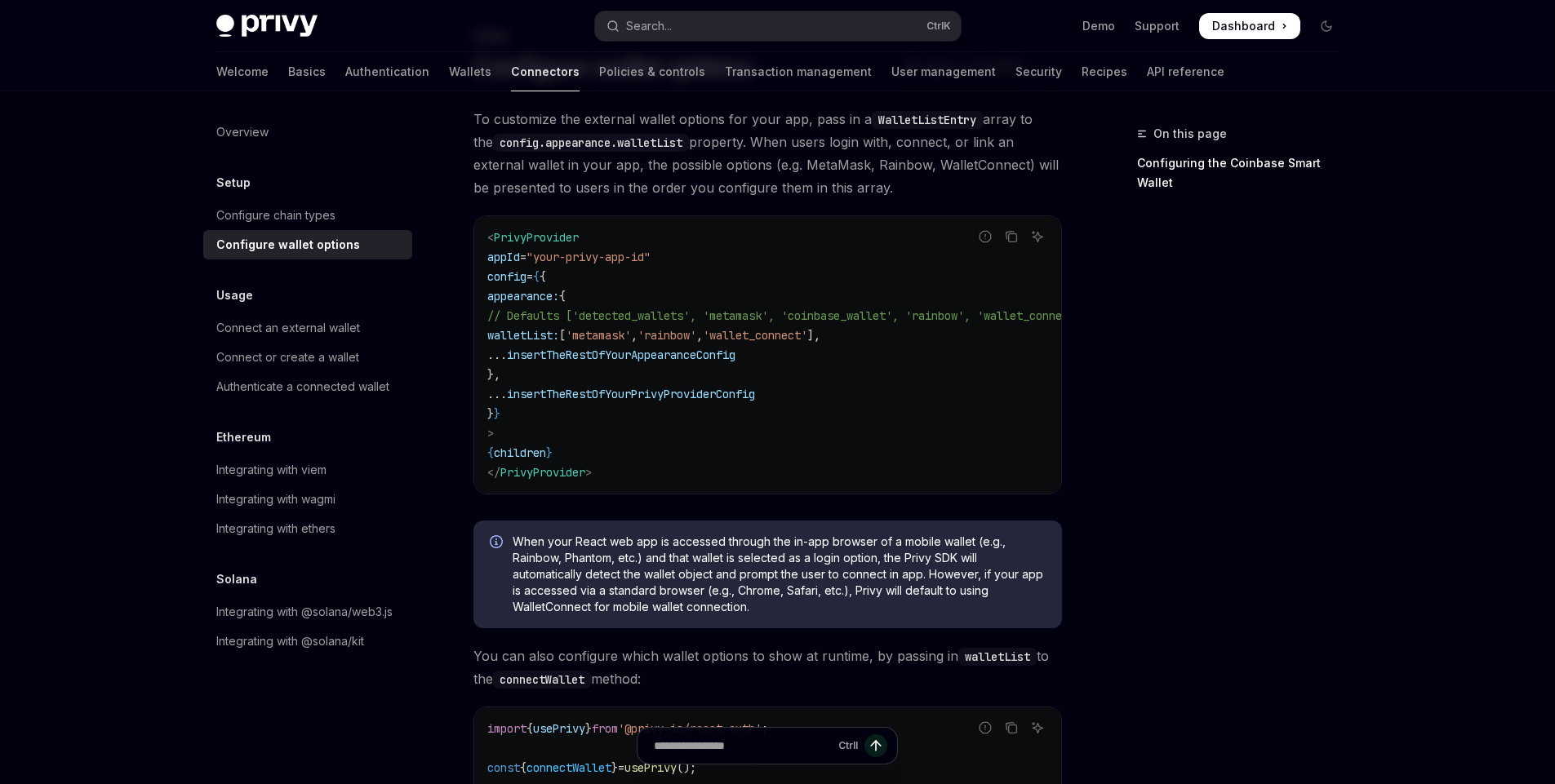
click at [575, 355] on span "insertTheRestOfYourAppearanceConfig" at bounding box center [620, 354] width 229 height 14
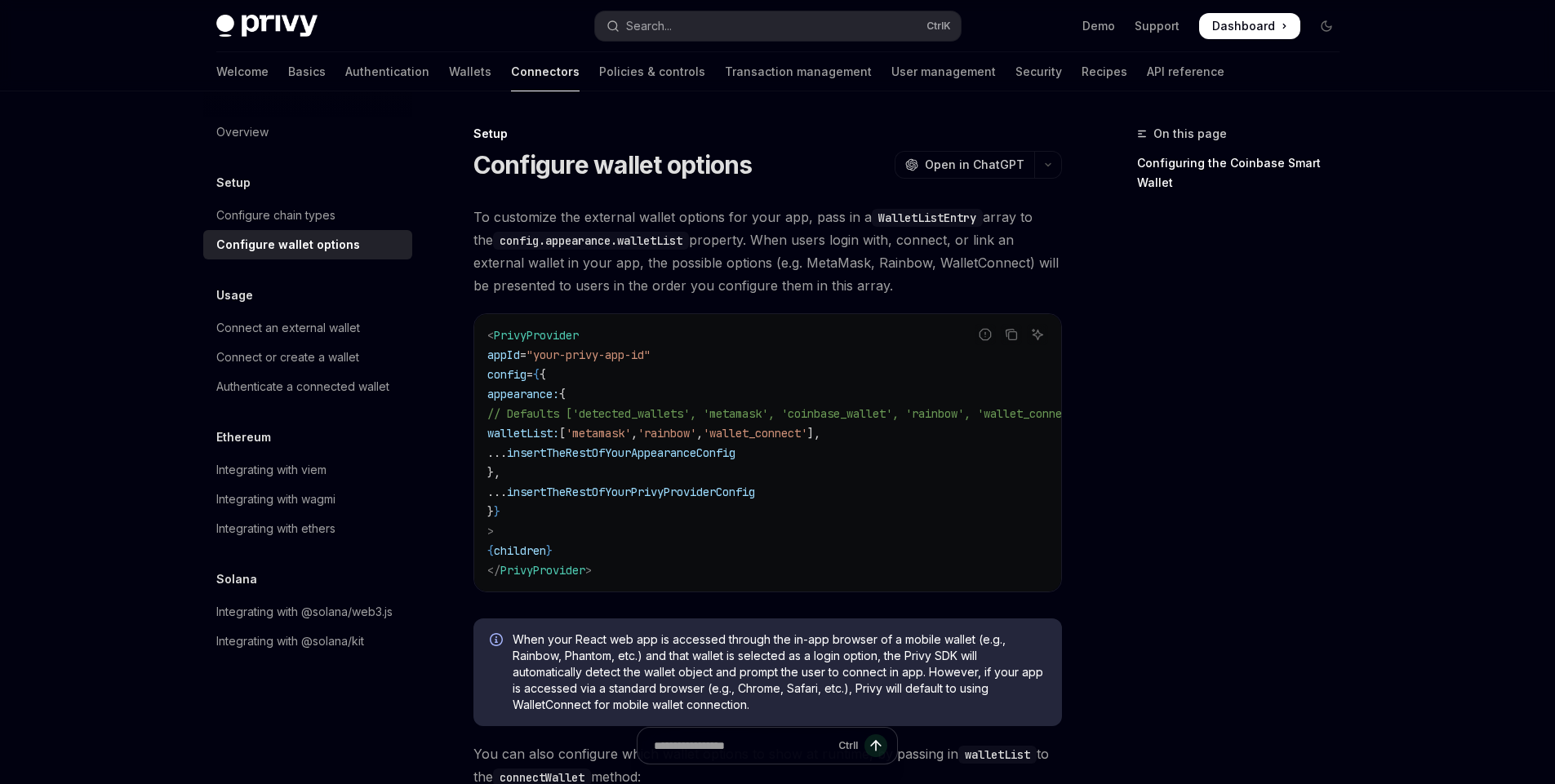
click at [481, 220] on span "To customize the external wallet options for your app, pass in a WalletListEntr…" at bounding box center [767, 251] width 589 height 91
drag, startPoint x: 481, startPoint y: 220, endPoint x: 732, endPoint y: 218, distance: 251.0
click at [732, 218] on span "To customize the external wallet options for your app, pass in a WalletListEntr…" at bounding box center [767, 251] width 589 height 91
click at [844, 225] on span "To customize the external wallet options for your app, pass in a WalletListEntr…" at bounding box center [767, 251] width 589 height 91
click at [893, 222] on code "WalletListEntry" at bounding box center [928, 217] width 111 height 18
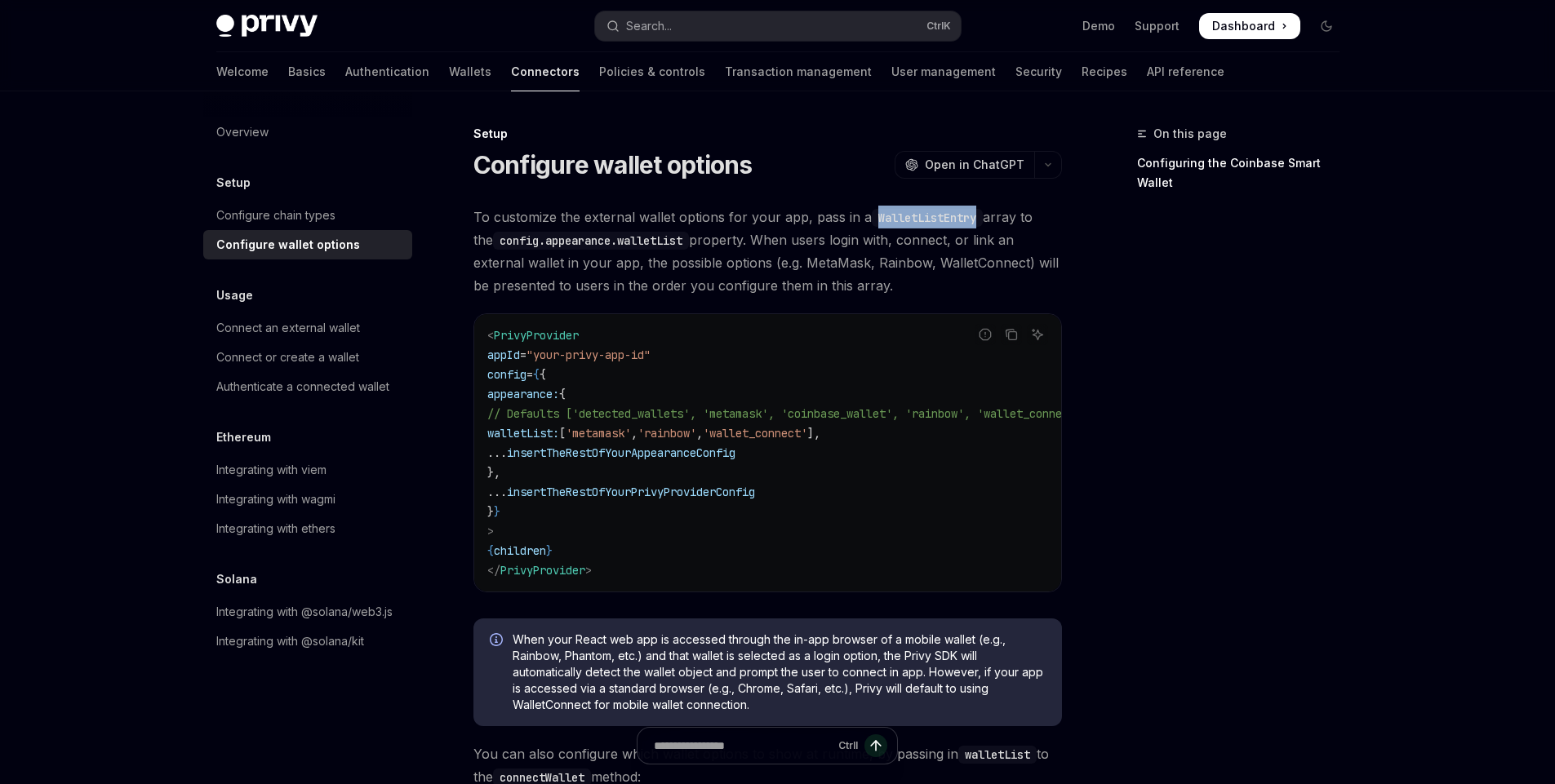
click at [893, 222] on code "WalletListEntry" at bounding box center [928, 217] width 111 height 18
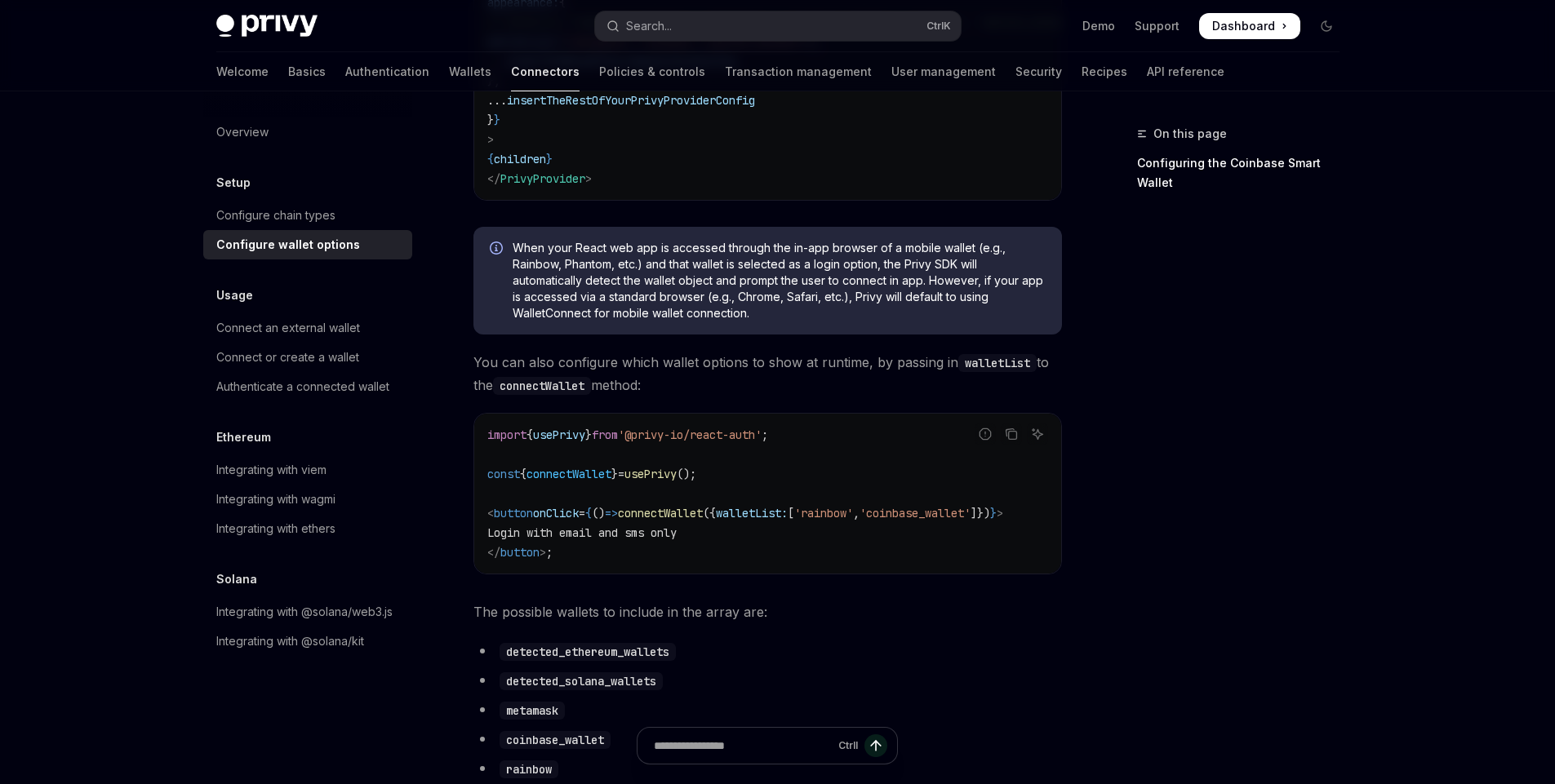
scroll to position [783, 0]
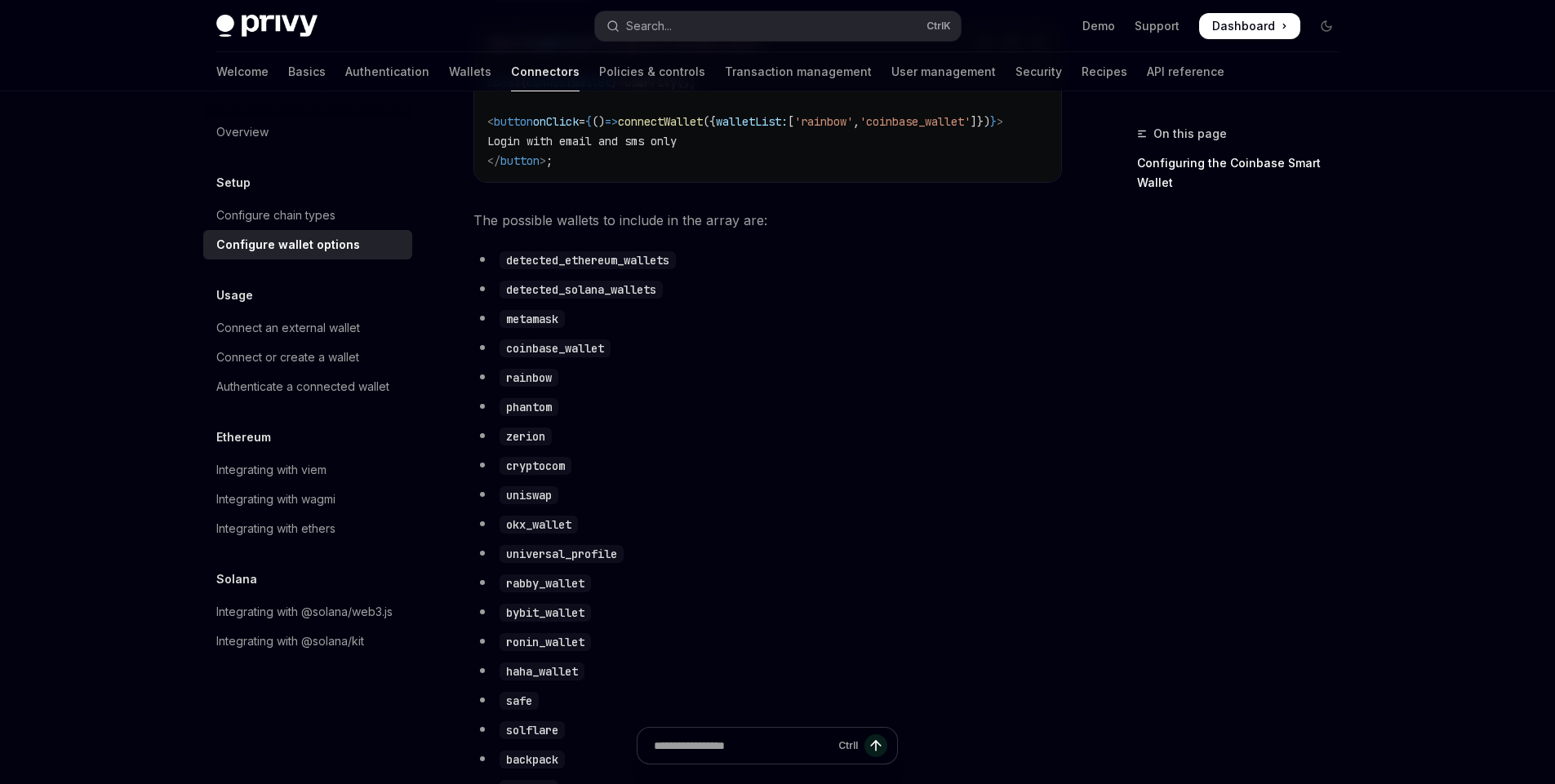
click at [549, 269] on code "detected_ethereum_wallets" at bounding box center [588, 260] width 176 height 18
click at [546, 298] on code "detected_solana_wallets" at bounding box center [581, 289] width 164 height 18
click at [533, 328] on code "metamask" at bounding box center [532, 319] width 65 height 18
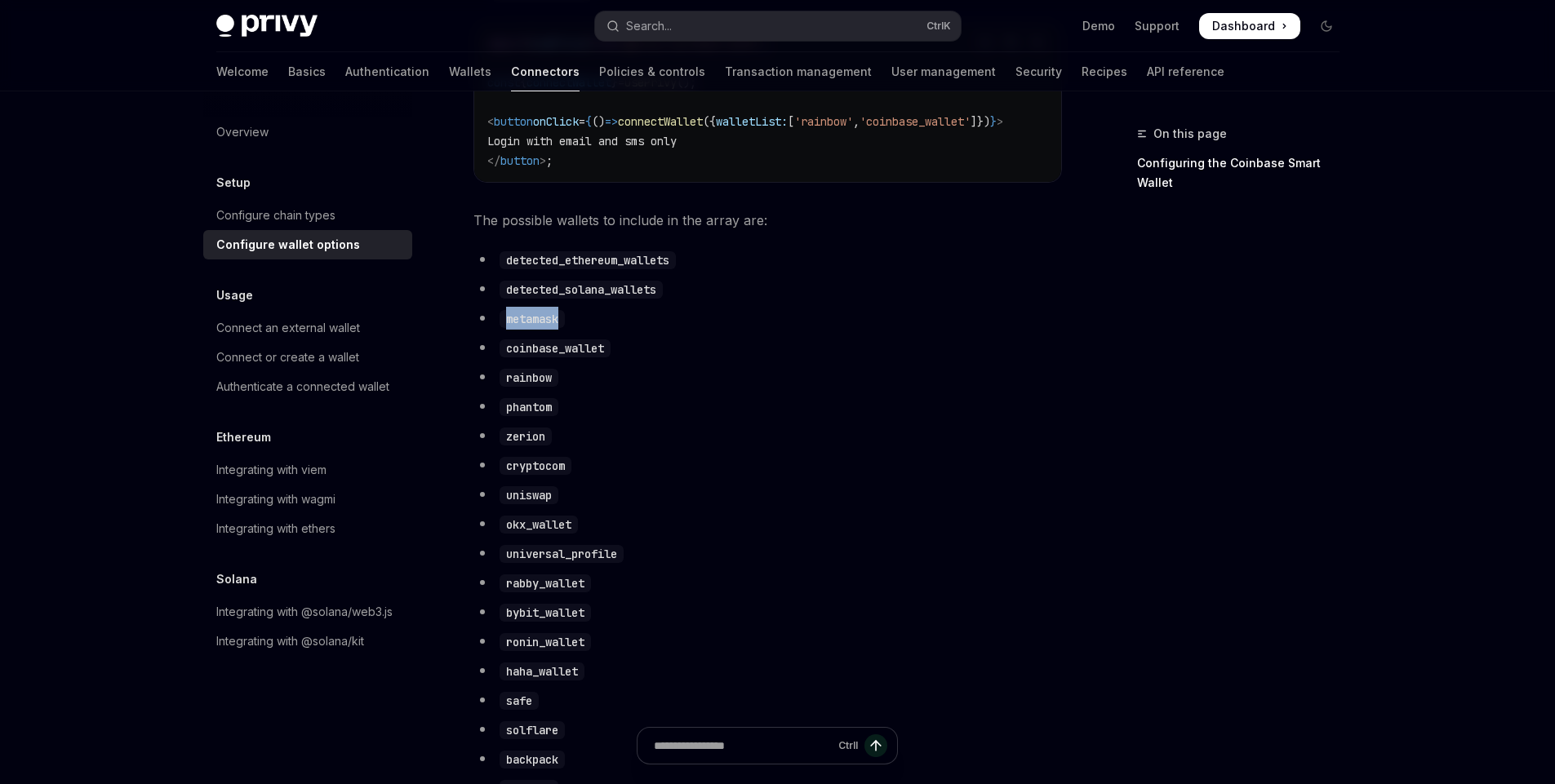
click at [533, 328] on code "metamask" at bounding box center [532, 319] width 65 height 18
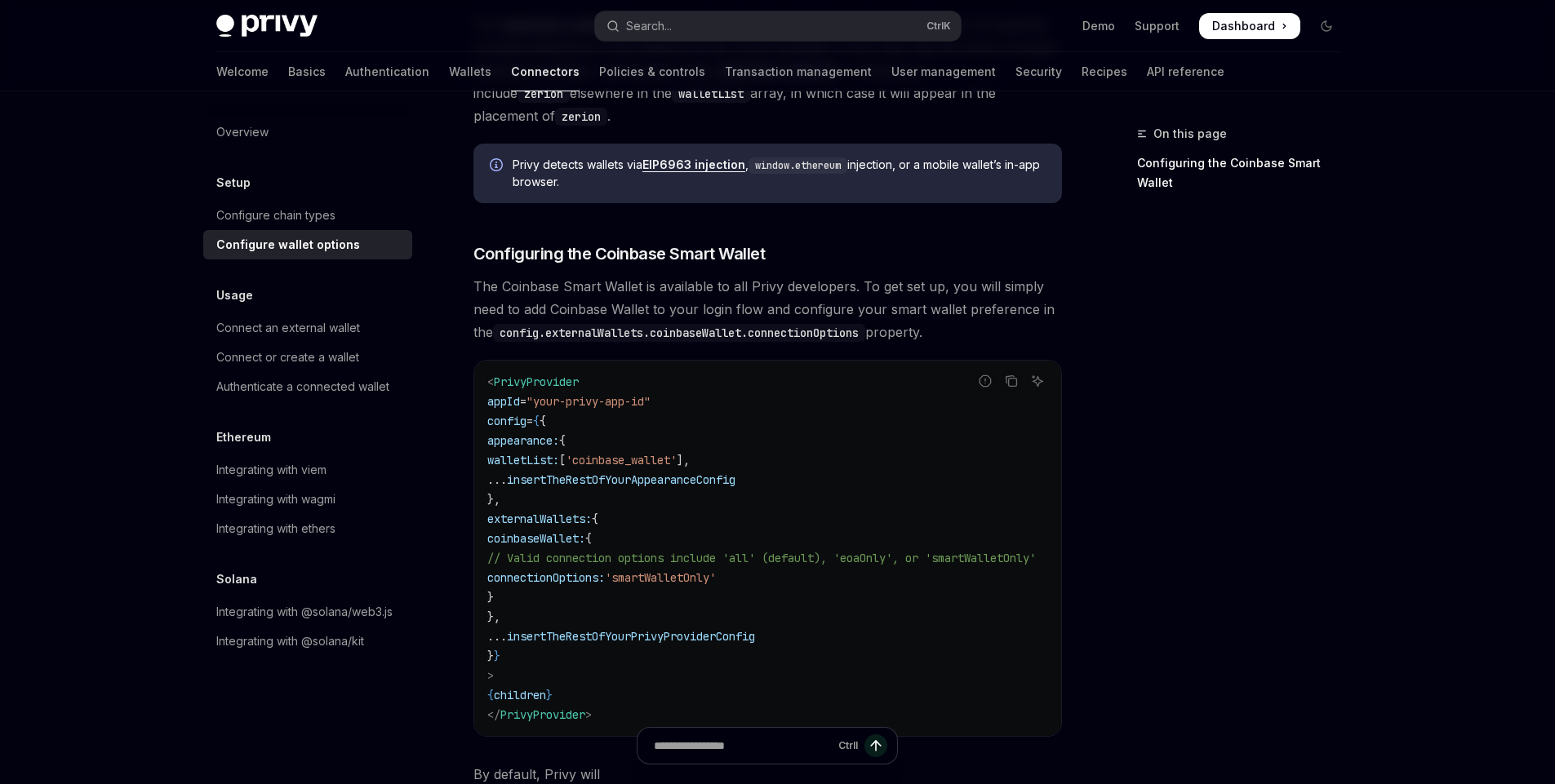
scroll to position [1763, 0]
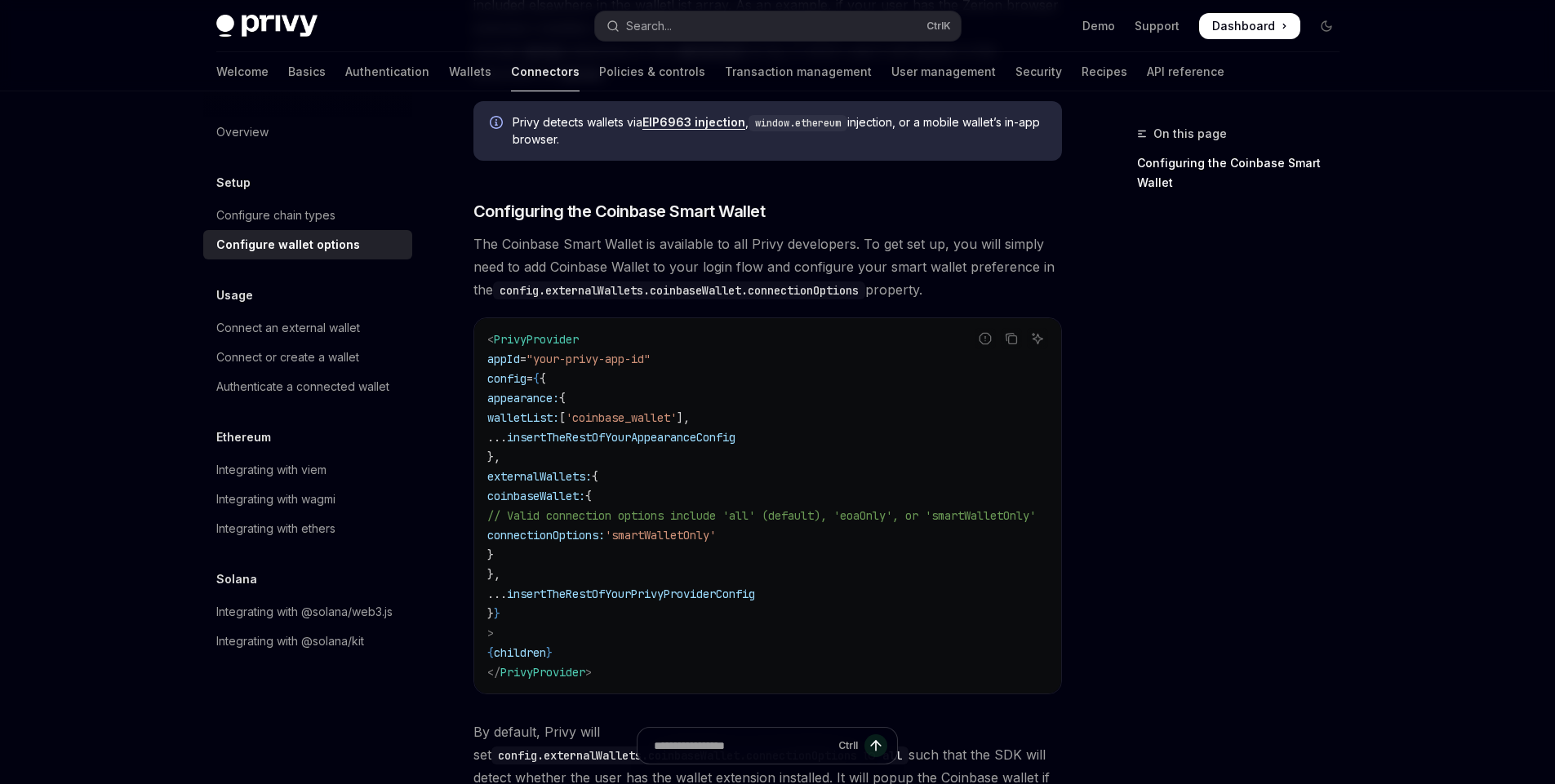
click at [571, 489] on span "coinbaseWallet:" at bounding box center [536, 496] width 98 height 14
click at [591, 529] on span "connectionOptions:" at bounding box center [546, 535] width 118 height 14
click at [716, 528] on span "'smartWalletOnly'" at bounding box center [661, 535] width 111 height 14
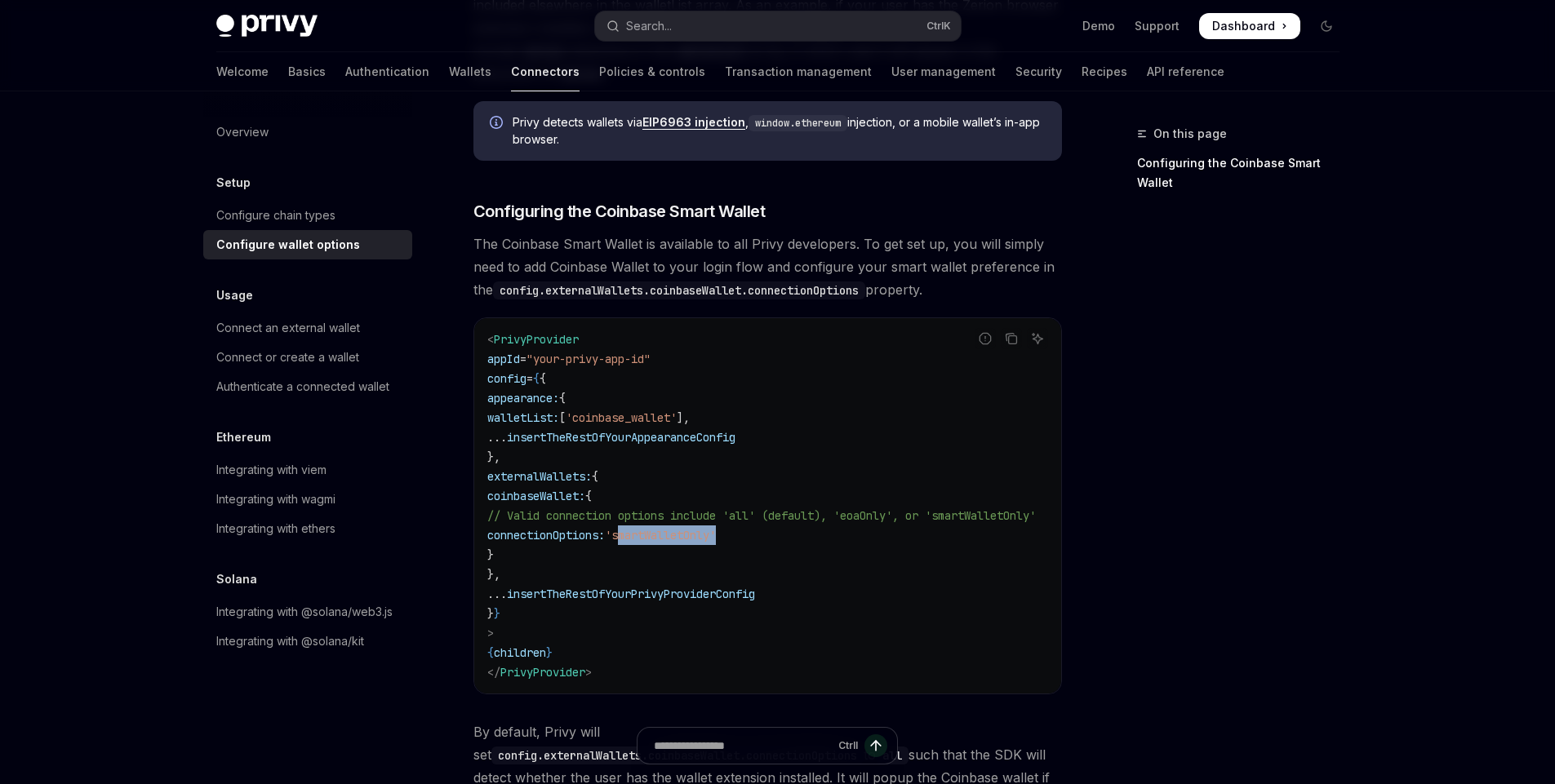
click at [716, 528] on span "'smartWalletOnly'" at bounding box center [661, 535] width 111 height 14
click at [579, 492] on span "coinbaseWallet:" at bounding box center [536, 496] width 98 height 14
click at [575, 489] on span "coinbaseWallet:" at bounding box center [536, 496] width 98 height 14
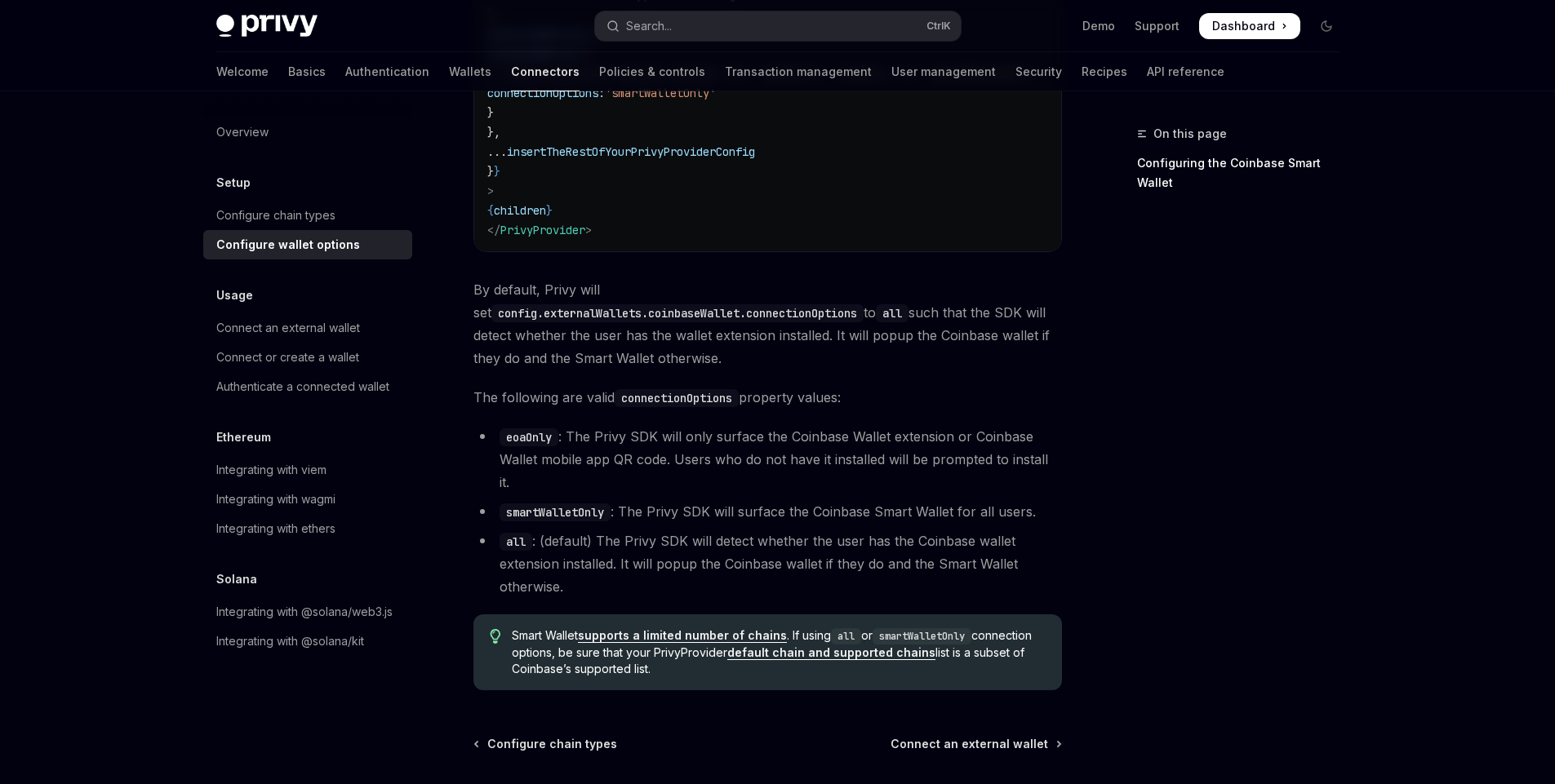
scroll to position [2252, 0]
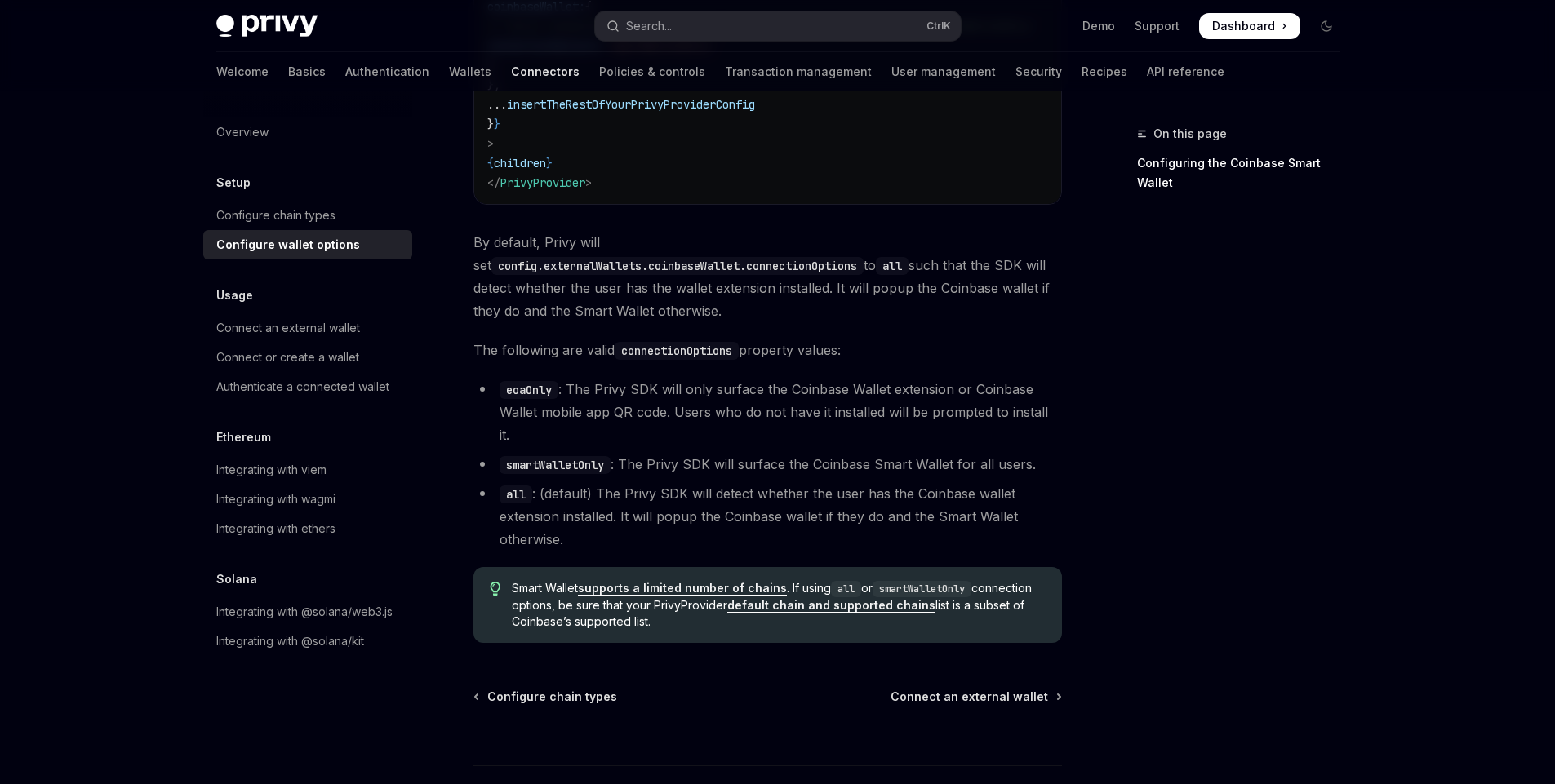
click at [558, 235] on span "By default, Privy will set config.externalWallets.coinbaseWallet.connectionOpti…" at bounding box center [767, 276] width 589 height 91
drag, startPoint x: 558, startPoint y: 235, endPoint x: 646, endPoint y: 241, distance: 88.2
click at [628, 241] on span "By default, Privy will set config.externalWallets.coinbaseWallet.connectionOpti…" at bounding box center [767, 276] width 589 height 91
click at [864, 258] on code "config.externalWallets.coinbaseWallet.connectionOptions" at bounding box center [677, 266] width 372 height 18
click at [523, 263] on span "By default, Privy will set config.externalWallets.coinbaseWallet.connectionOpti…" at bounding box center [767, 276] width 589 height 91
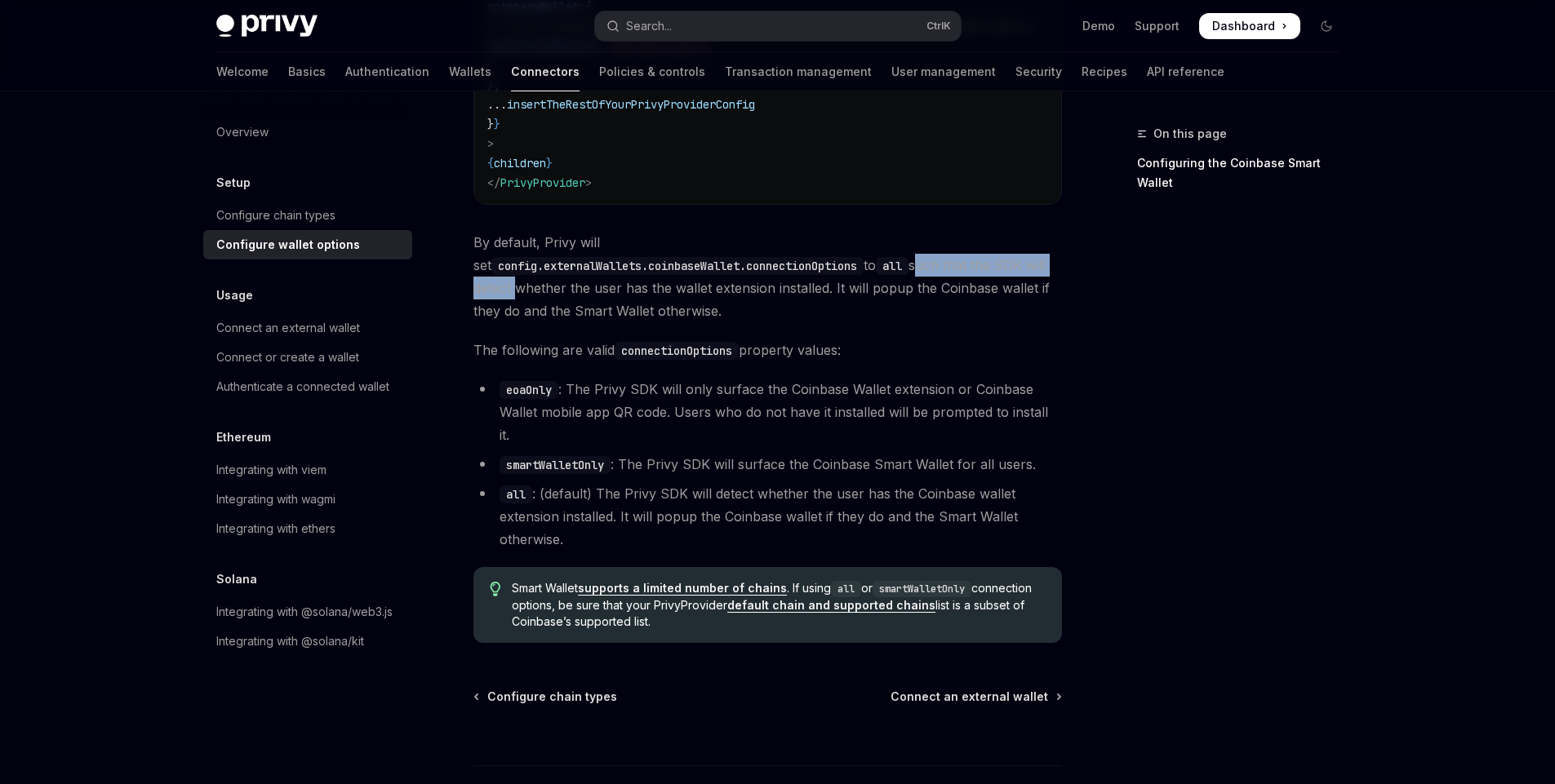
drag, startPoint x: 523, startPoint y: 263, endPoint x: 652, endPoint y: 263, distance: 129.0
click at [652, 263] on span "By default, Privy will set config.externalWallets.coinbaseWallet.connectionOpti…" at bounding box center [767, 276] width 589 height 91
click at [723, 270] on span "By default, Privy will set config.externalWallets.coinbaseWallet.connectionOpti…" at bounding box center [767, 276] width 589 height 91
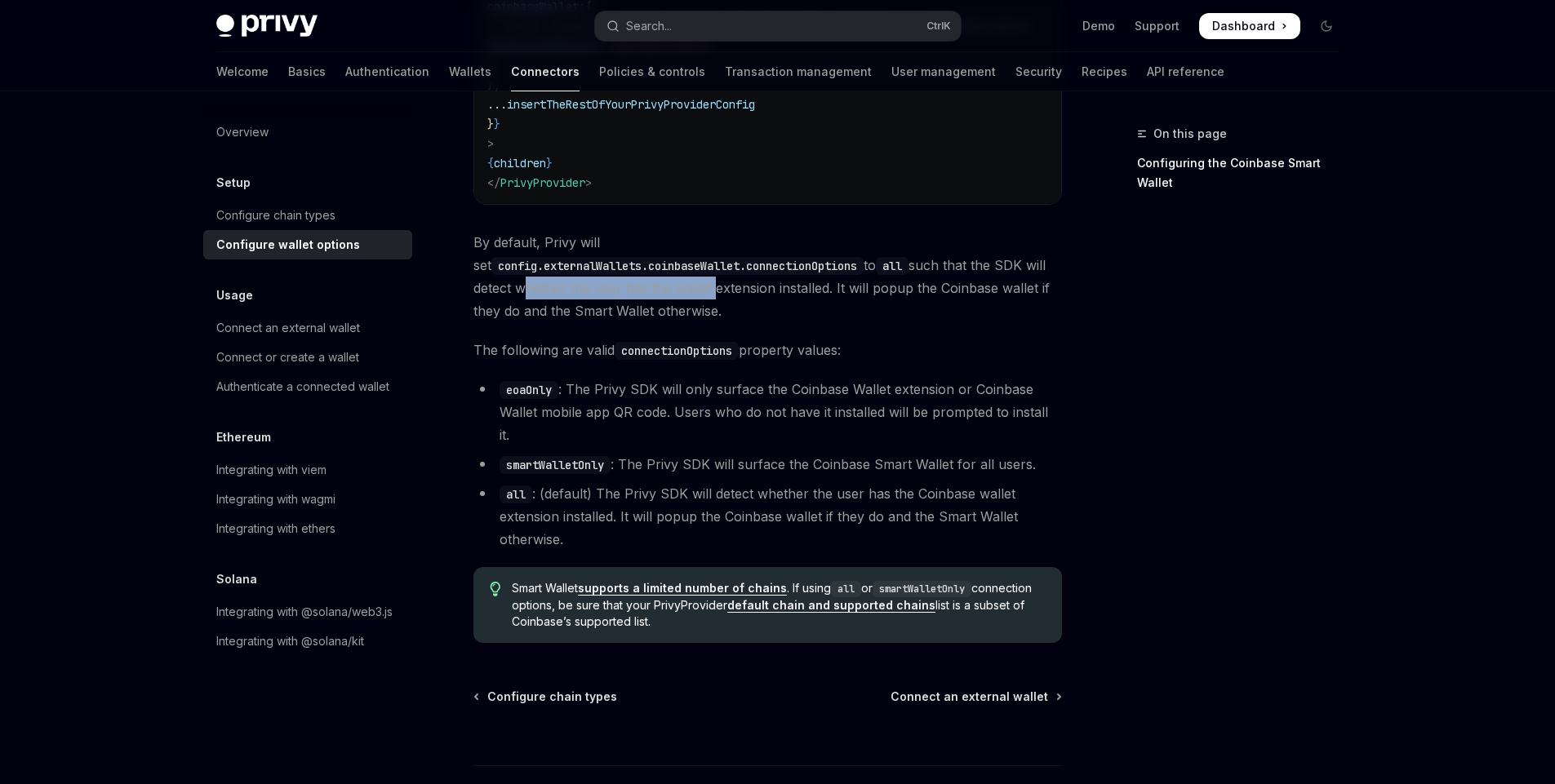
drag, startPoint x: 723, startPoint y: 270, endPoint x: 879, endPoint y: 259, distance: 156.4
click at [879, 259] on span "By default, Privy will set config.externalWallets.coinbaseWallet.connectionOpti…" at bounding box center [767, 276] width 589 height 91
click at [938, 263] on span "By default, Privy will set config.externalWallets.coinbaseWallet.connectionOpti…" at bounding box center [767, 276] width 589 height 91
click at [1004, 258] on span "By default, Privy will set config.externalWallets.coinbaseWallet.connectionOpti…" at bounding box center [767, 276] width 589 height 91
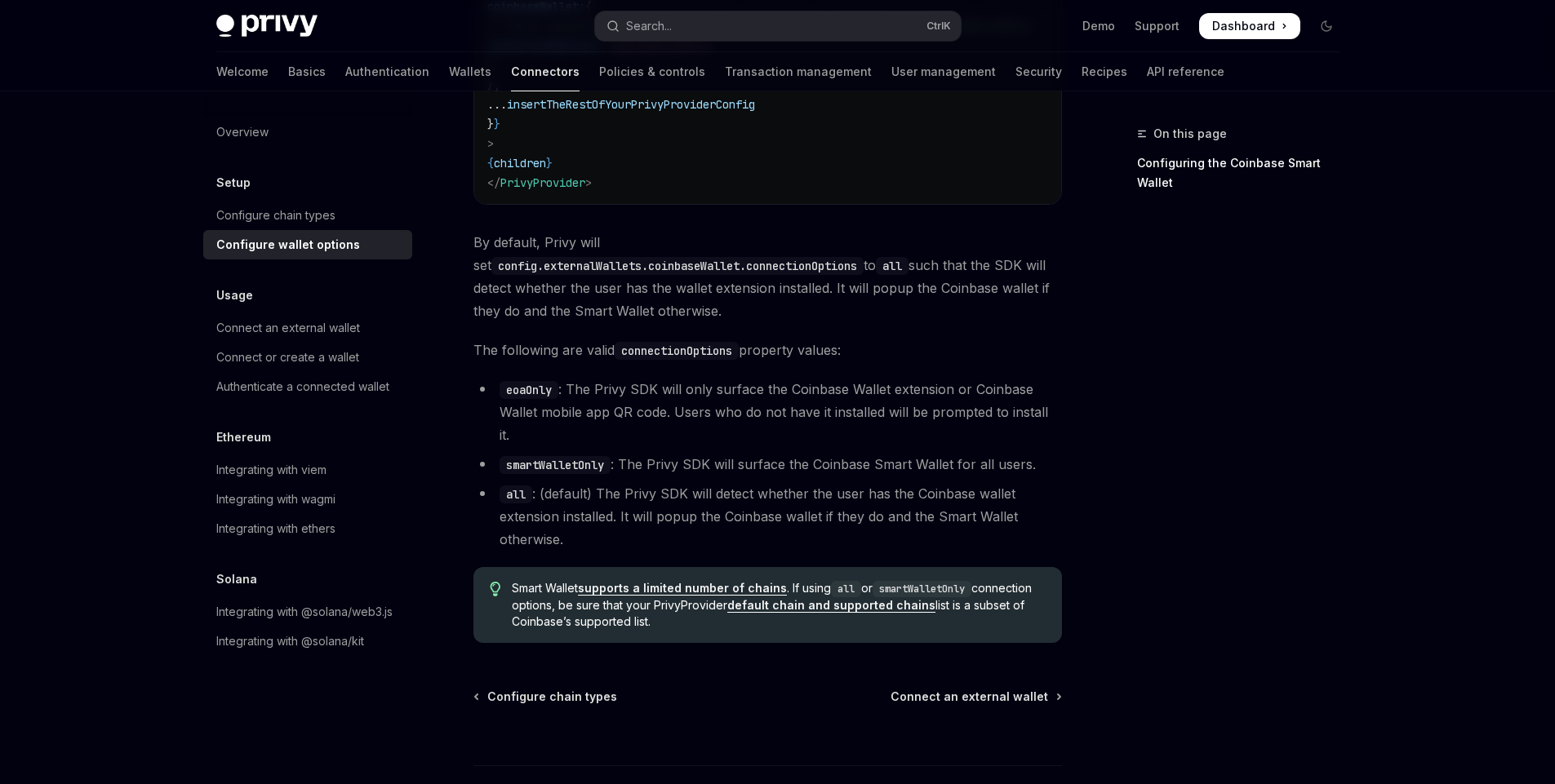
click at [486, 285] on span "By default, Privy will set config.externalWallets.coinbaseWallet.connectionOpti…" at bounding box center [767, 276] width 589 height 91
drag, startPoint x: 486, startPoint y: 285, endPoint x: 683, endPoint y: 287, distance: 197.0
click at [684, 286] on span "By default, Privy will set config.externalWallets.coinbaseWallet.connectionOpti…" at bounding box center [767, 276] width 589 height 91
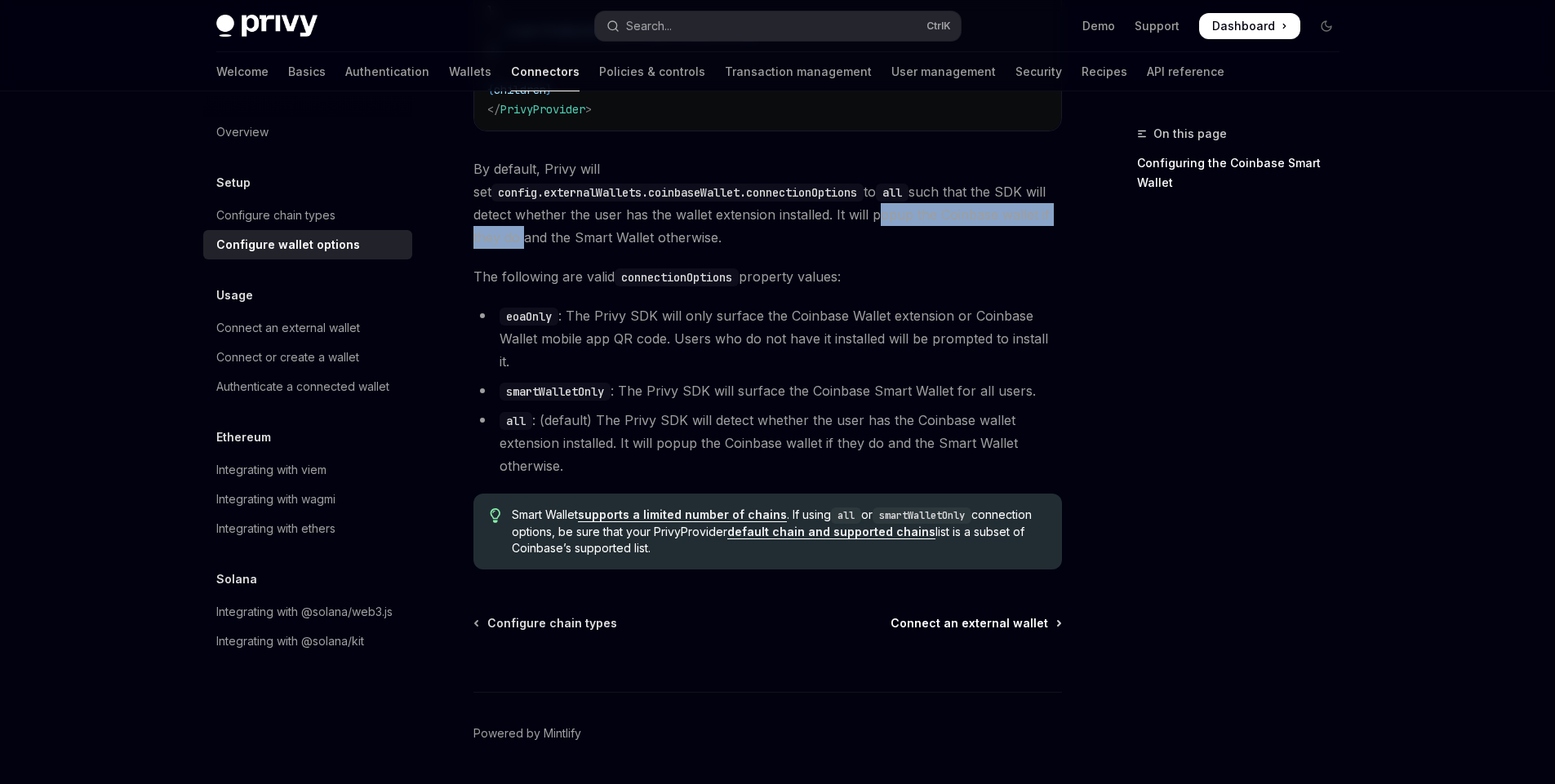
click at [967, 616] on span "Connect an external wallet" at bounding box center [969, 623] width 158 height 16
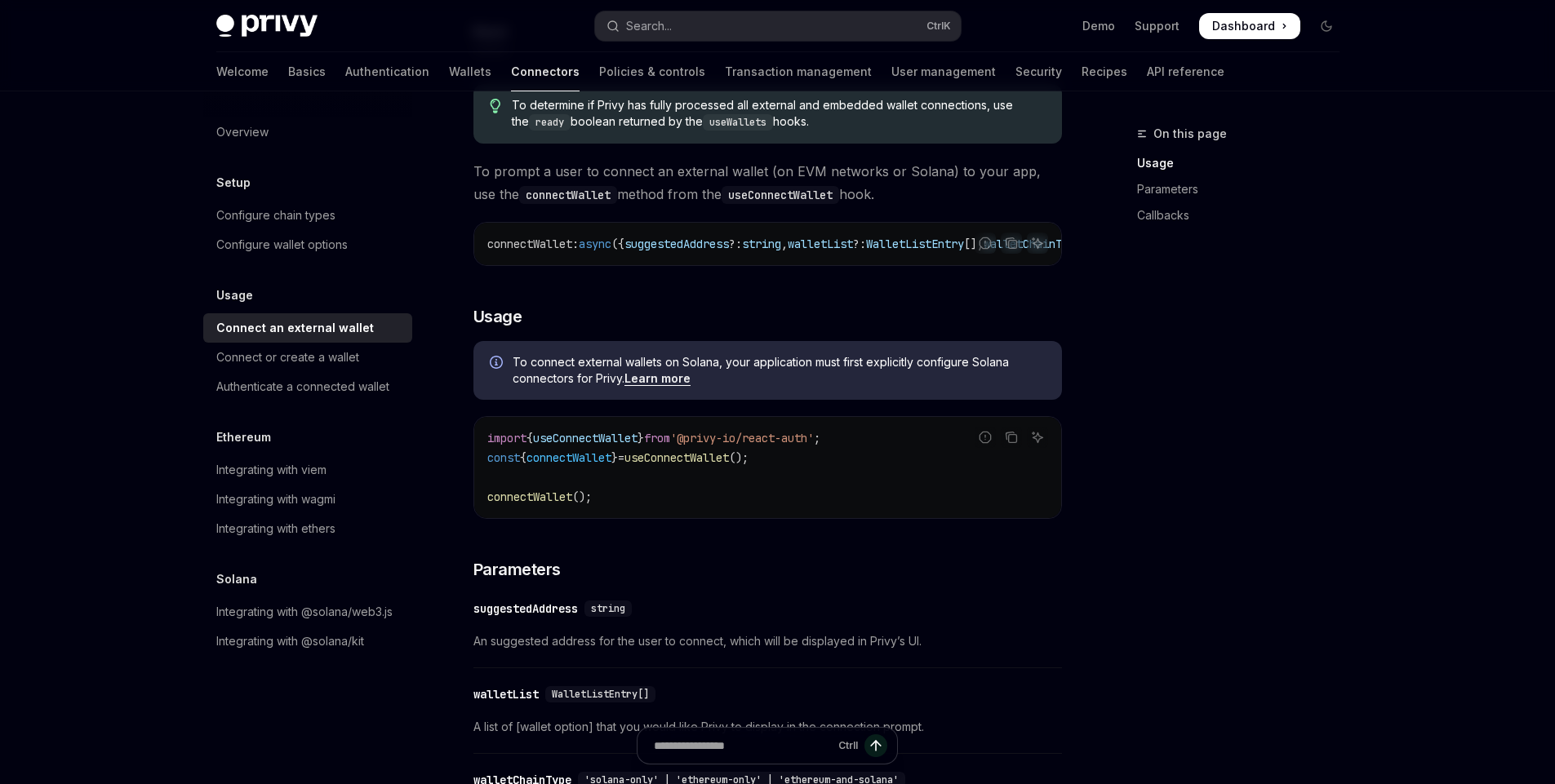
scroll to position [196, 0]
click at [670, 459] on span "useConnectWallet" at bounding box center [676, 455] width 104 height 14
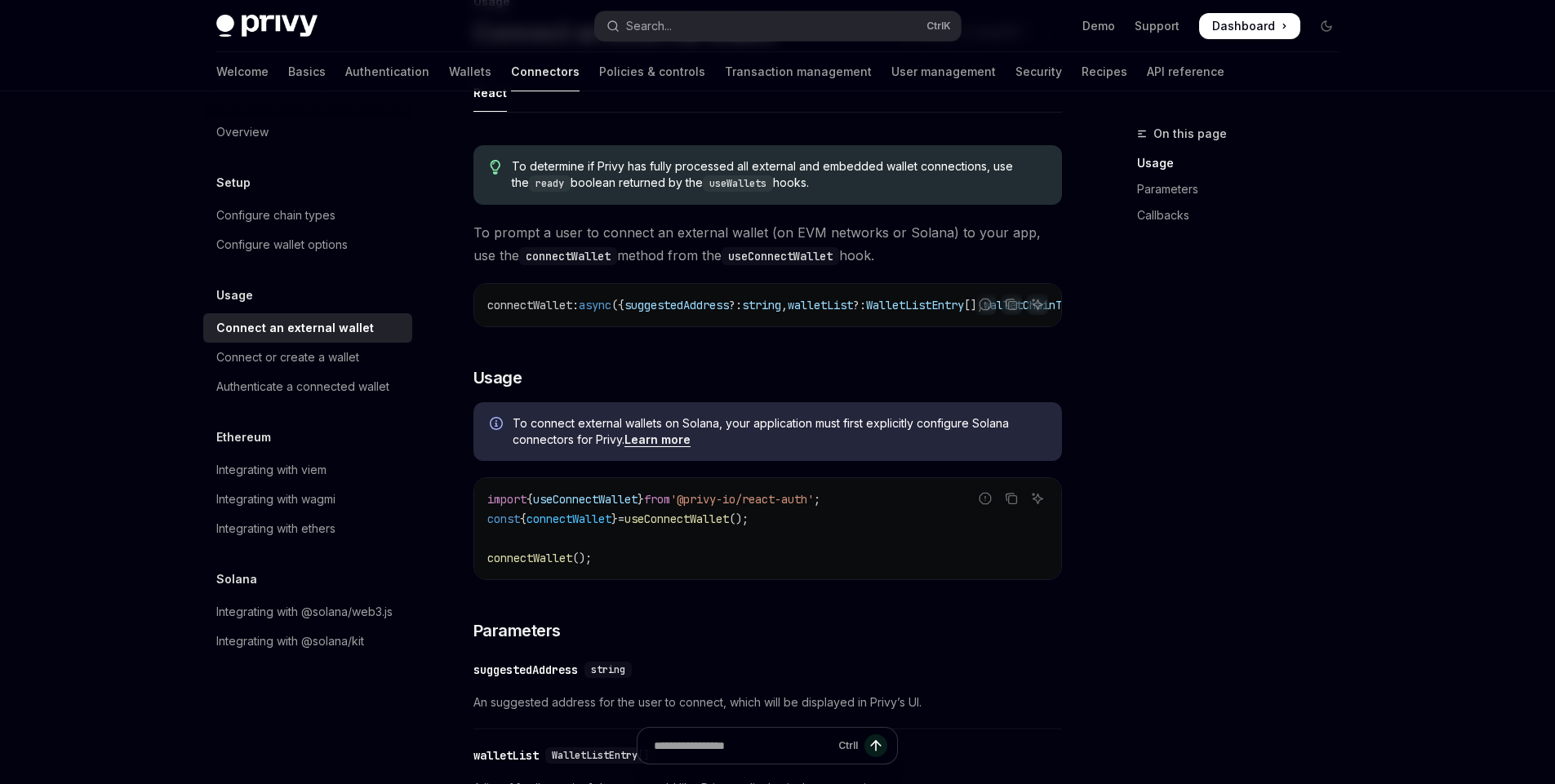
scroll to position [98, 0]
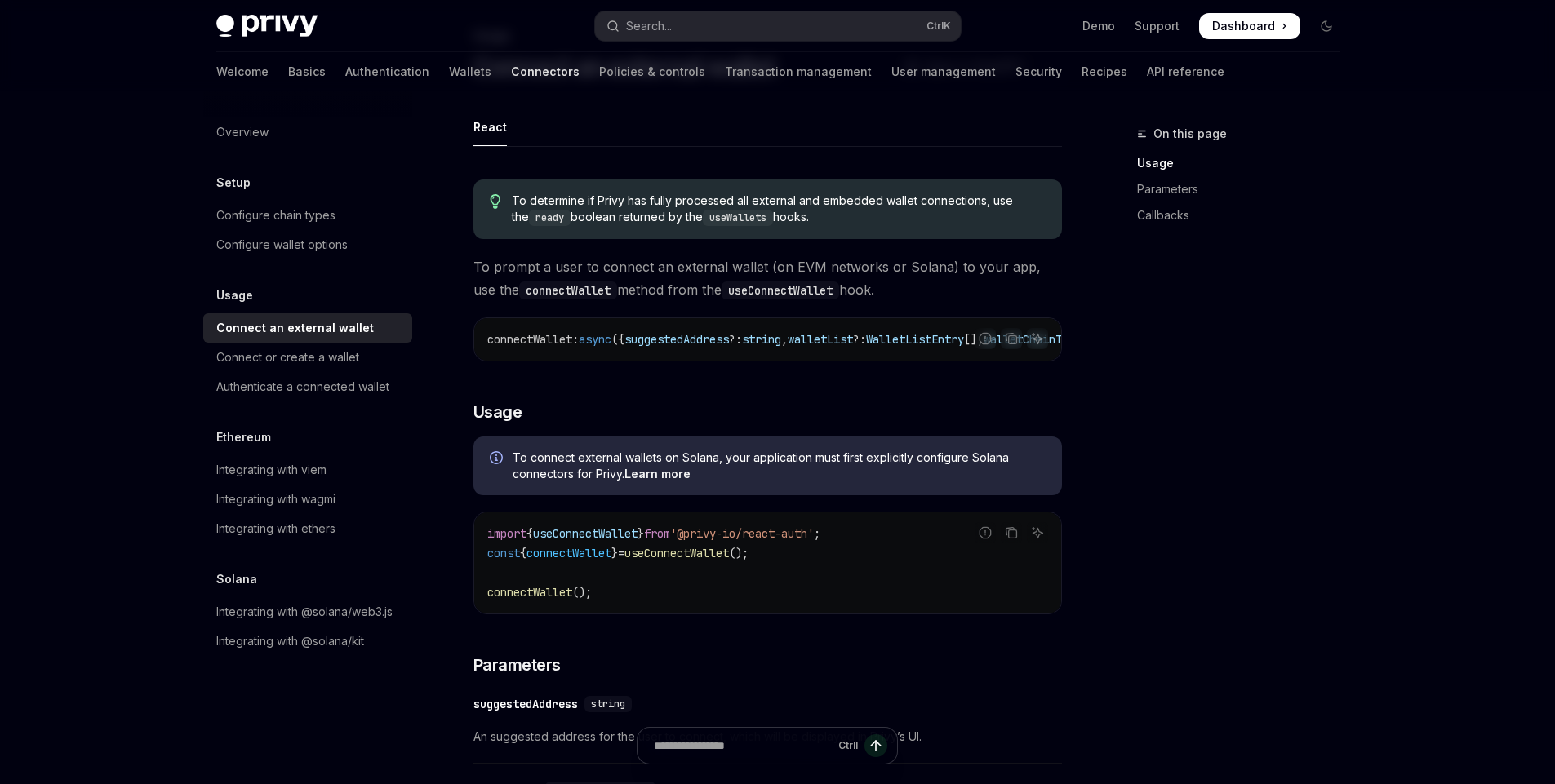
drag, startPoint x: 598, startPoint y: 359, endPoint x: 752, endPoint y: 372, distance: 154.5
click at [752, 372] on div "To determine if Privy has fully processed all external and embedded wallet conn…" at bounding box center [767, 795] width 589 height 1259
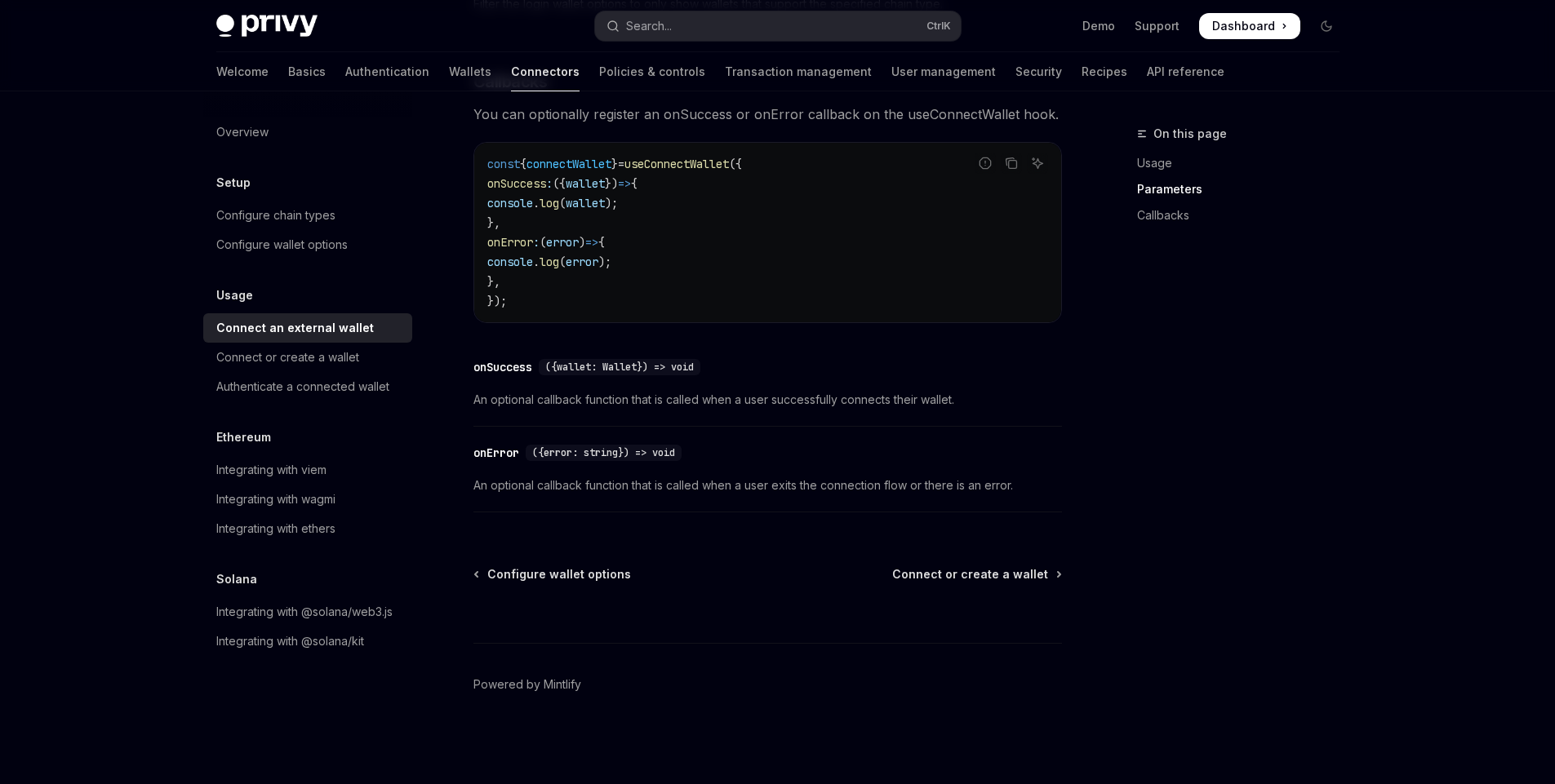
scroll to position [1009, 0]
click at [973, 579] on span "Connect or create a wallet" at bounding box center [970, 574] width 156 height 16
type textarea "*"
